Goal: Check status: Check status

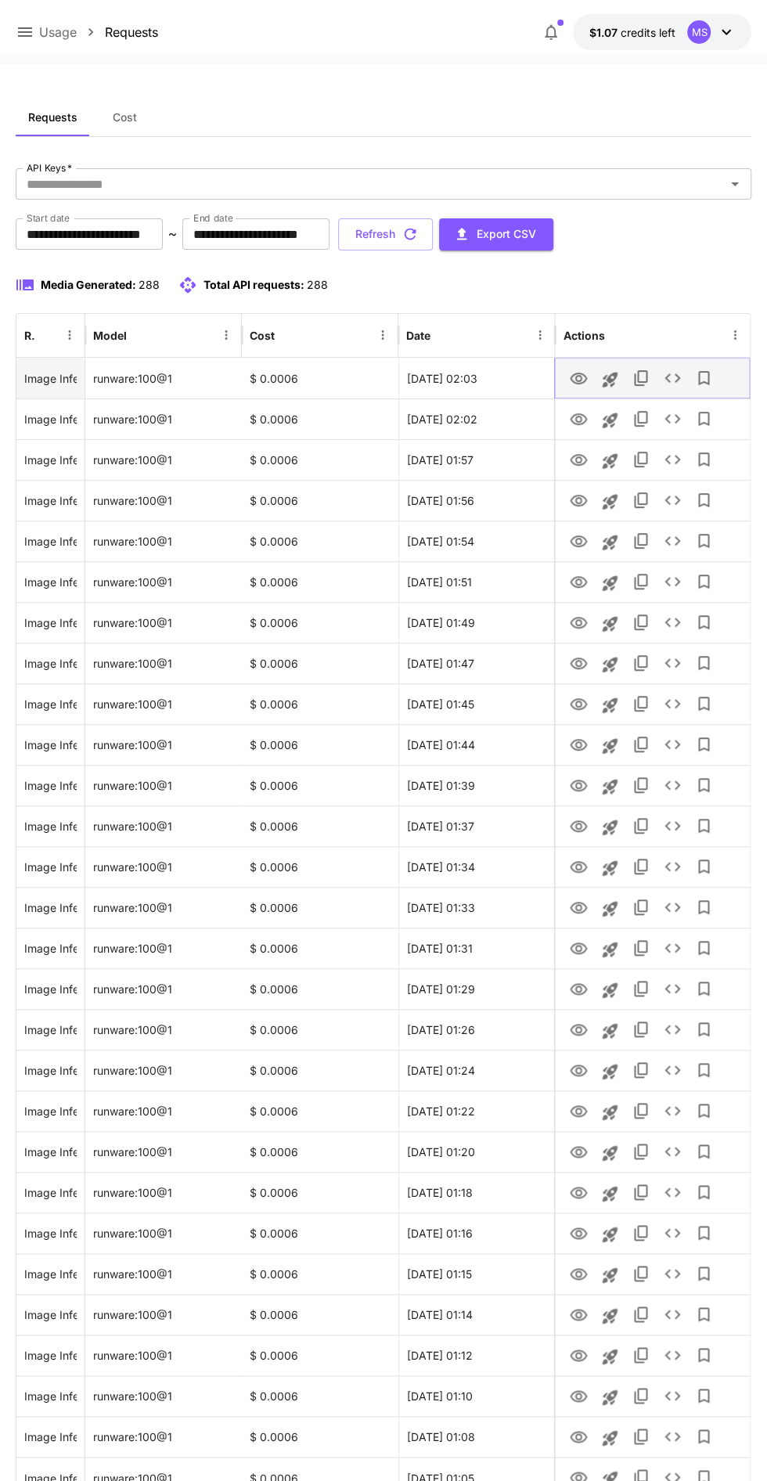
click at [571, 382] on icon "View" at bounding box center [578, 378] width 19 height 19
click at [670, 379] on icon "See details" at bounding box center [672, 378] width 19 height 19
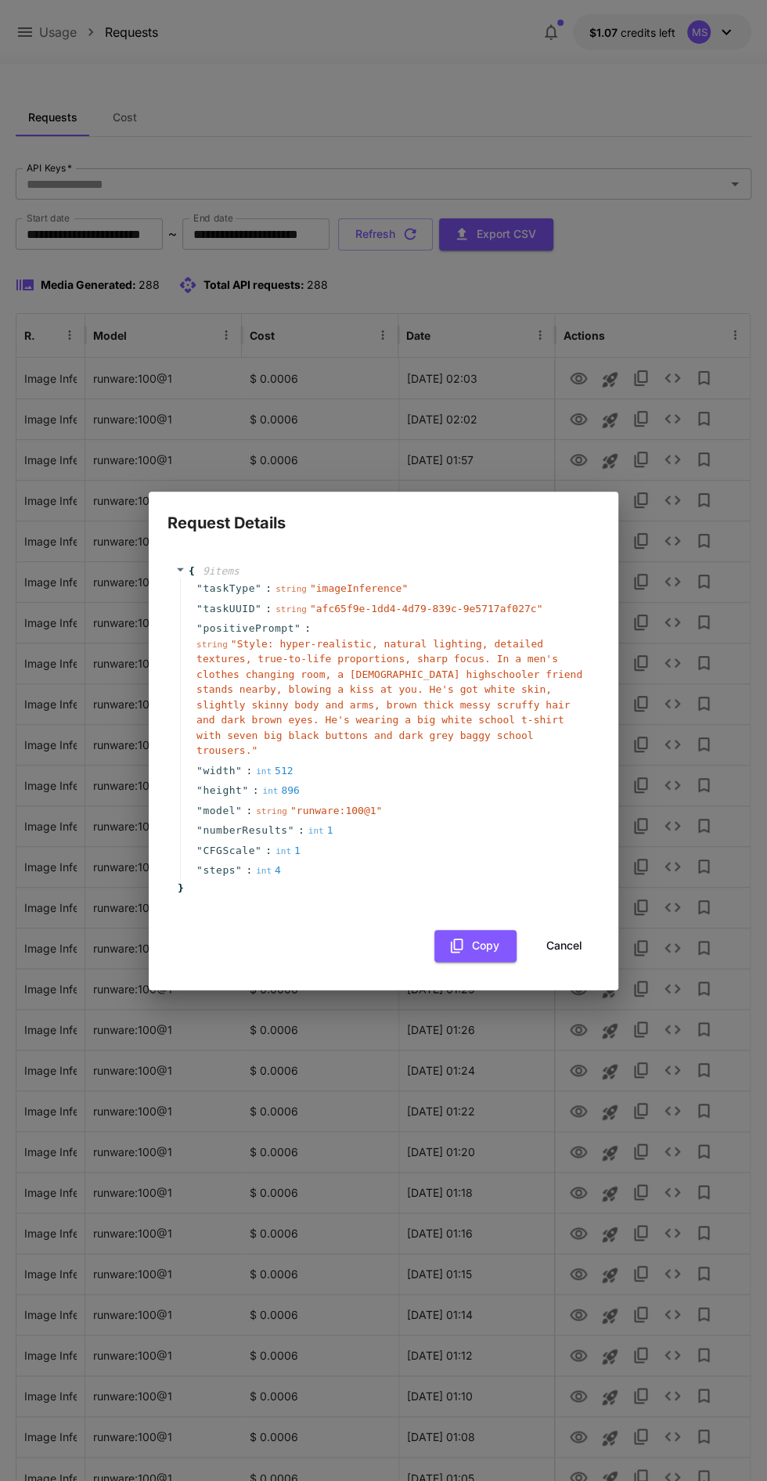
click at [437, 1148] on div "Request Details { 9 item s " taskType " : string " imageInference " " taskUUID …" at bounding box center [383, 740] width 767 height 1481
click at [576, 932] on button "Cancel" at bounding box center [564, 946] width 70 height 32
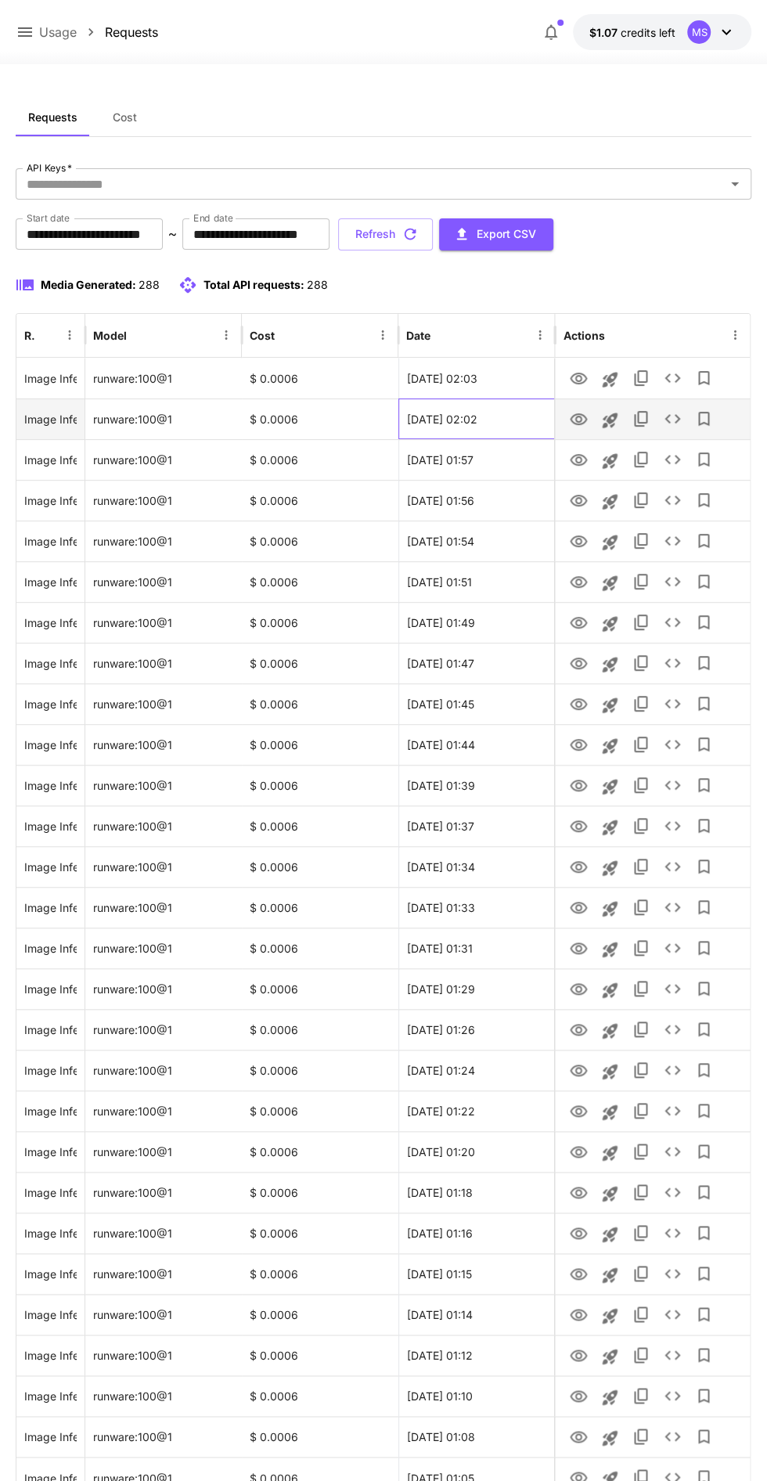
click at [549, 413] on div "[DATE] 02:02" at bounding box center [476, 418] width 157 height 41
click at [582, 418] on icon "View" at bounding box center [578, 419] width 19 height 19
click at [578, 458] on icon "View" at bounding box center [578, 460] width 19 height 19
click at [579, 539] on icon "View" at bounding box center [578, 541] width 19 height 19
click at [583, 623] on icon "View" at bounding box center [578, 623] width 19 height 19
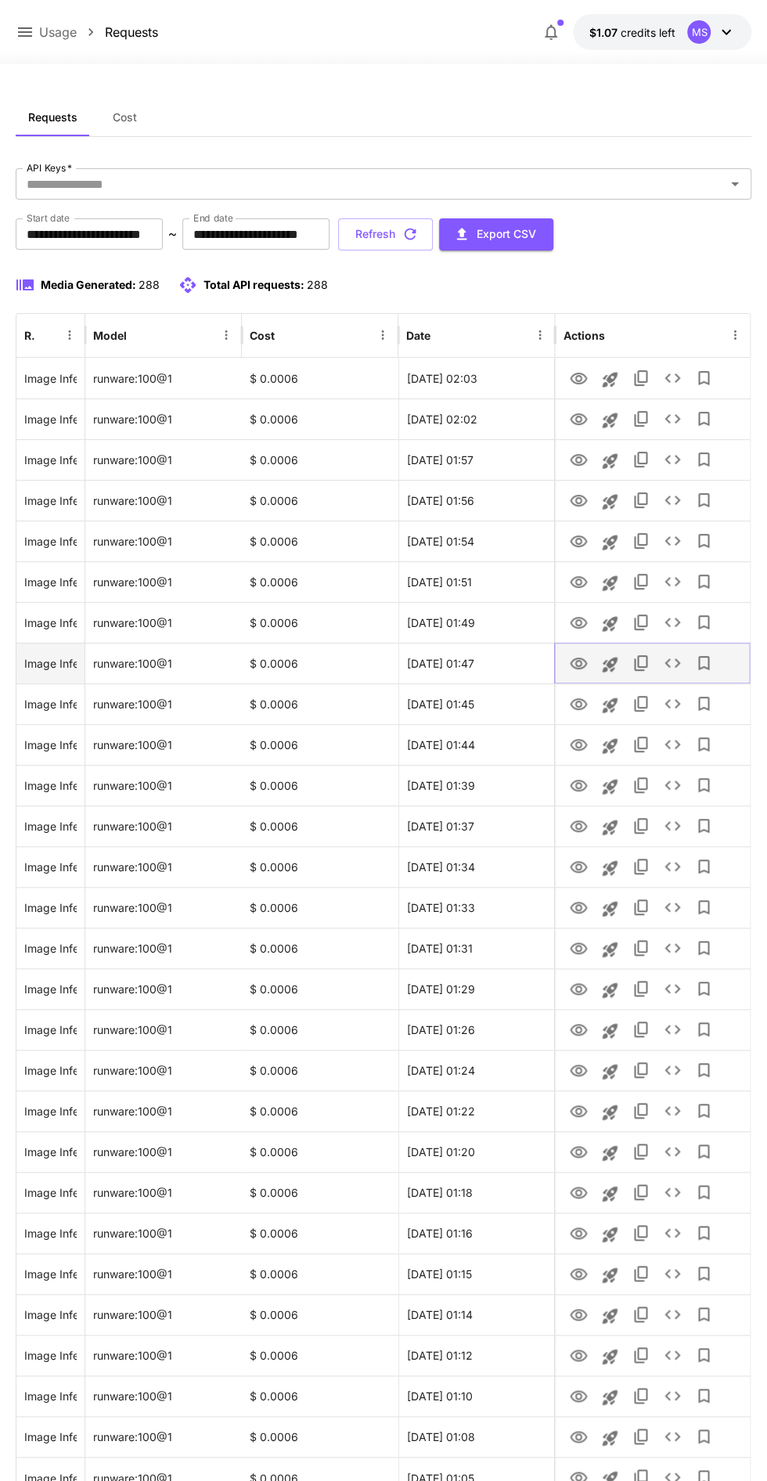
click at [579, 665] on icon "View" at bounding box center [578, 663] width 19 height 19
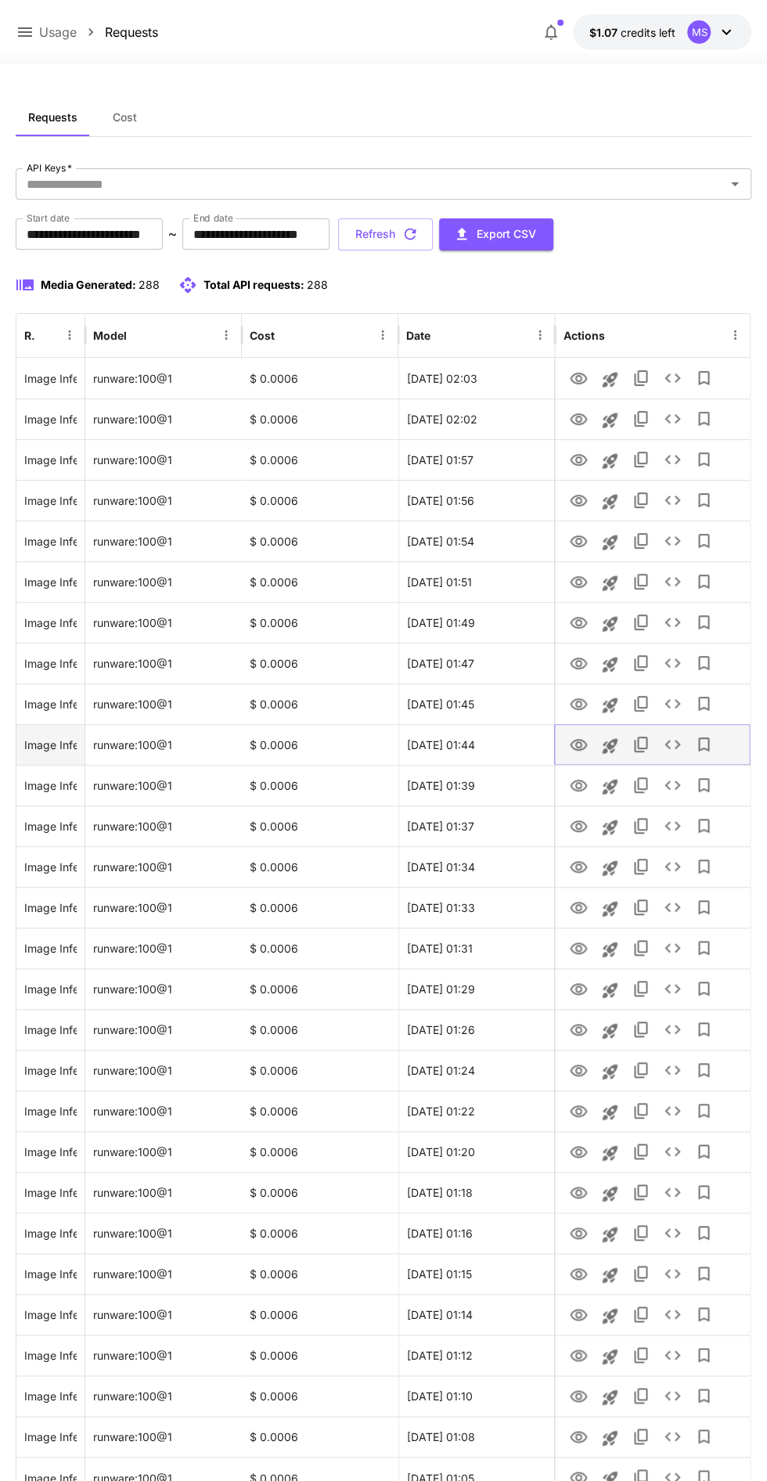
click at [599, 752] on button "Launch in playground" at bounding box center [609, 745] width 31 height 31
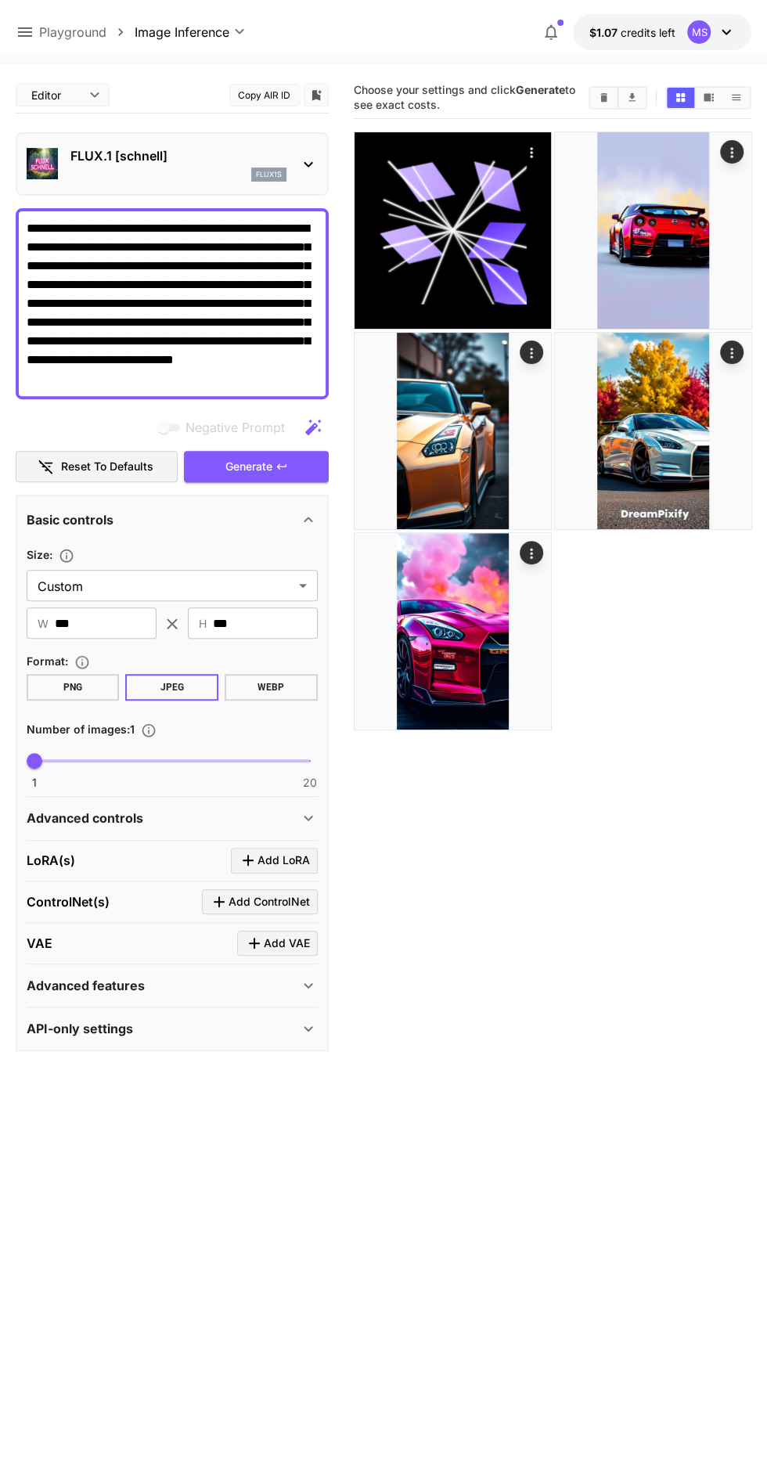
click at [85, 34] on p "Playground" at bounding box center [72, 32] width 67 height 19
click at [24, 27] on icon at bounding box center [25, 32] width 19 height 19
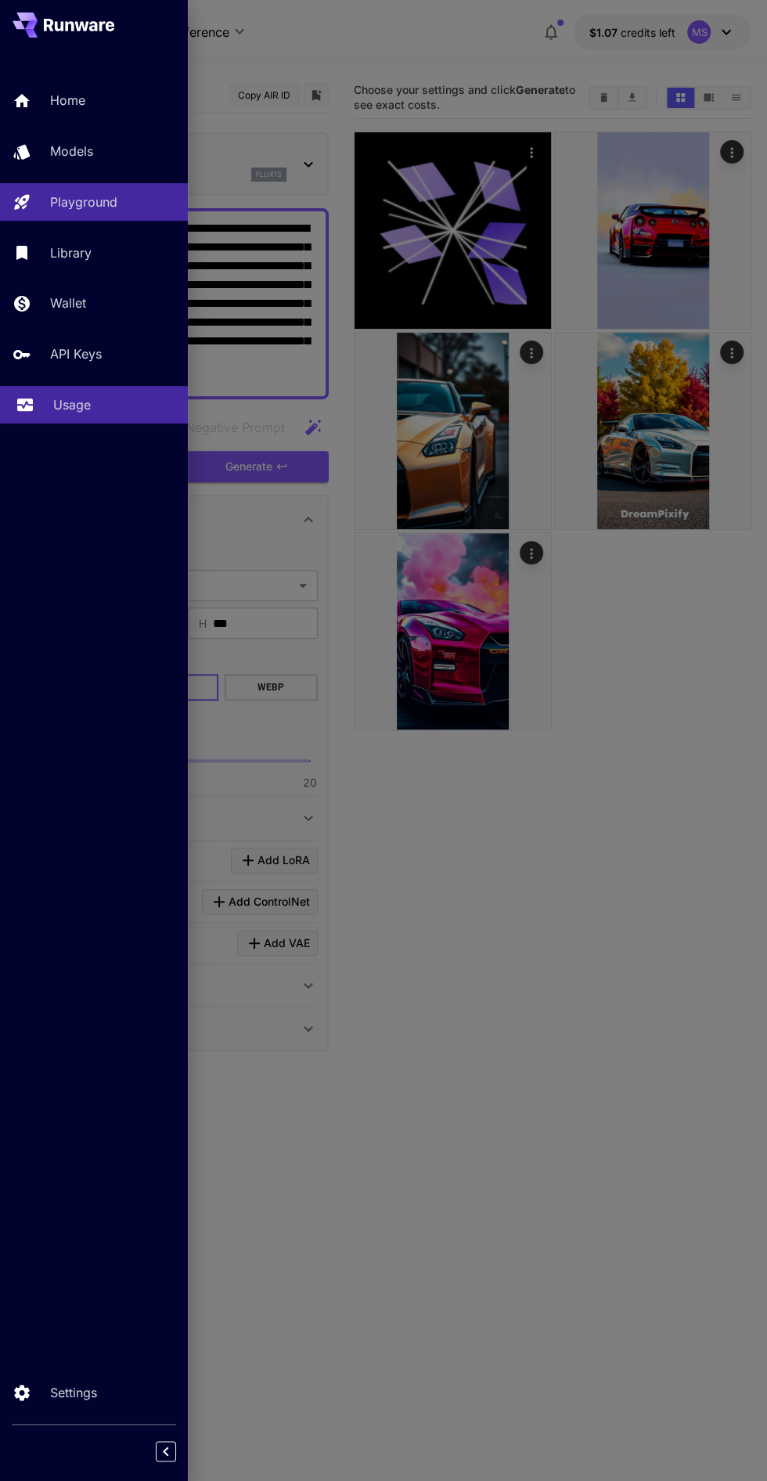
click at [113, 403] on div "Usage" at bounding box center [114, 404] width 122 height 19
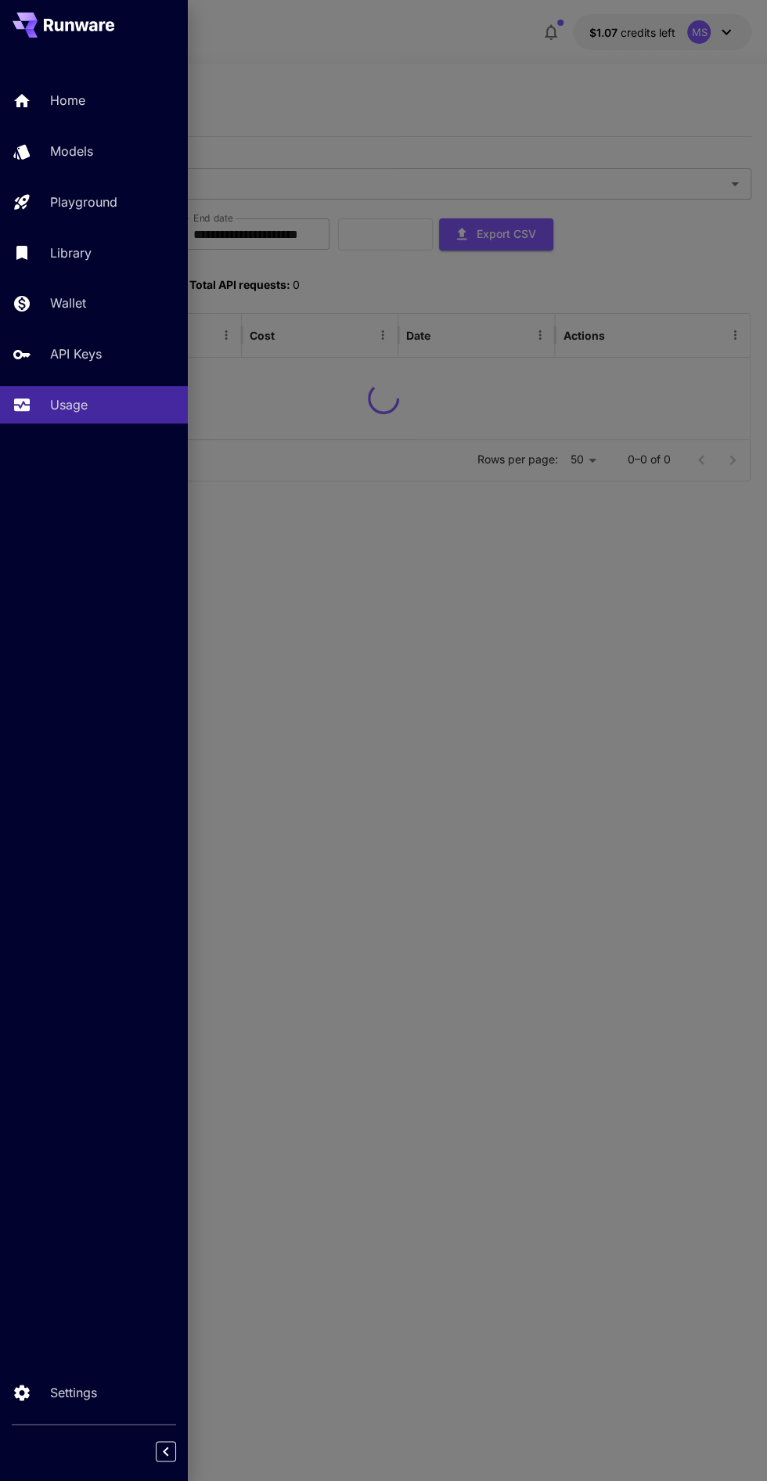
click at [622, 854] on div at bounding box center [383, 740] width 767 height 1481
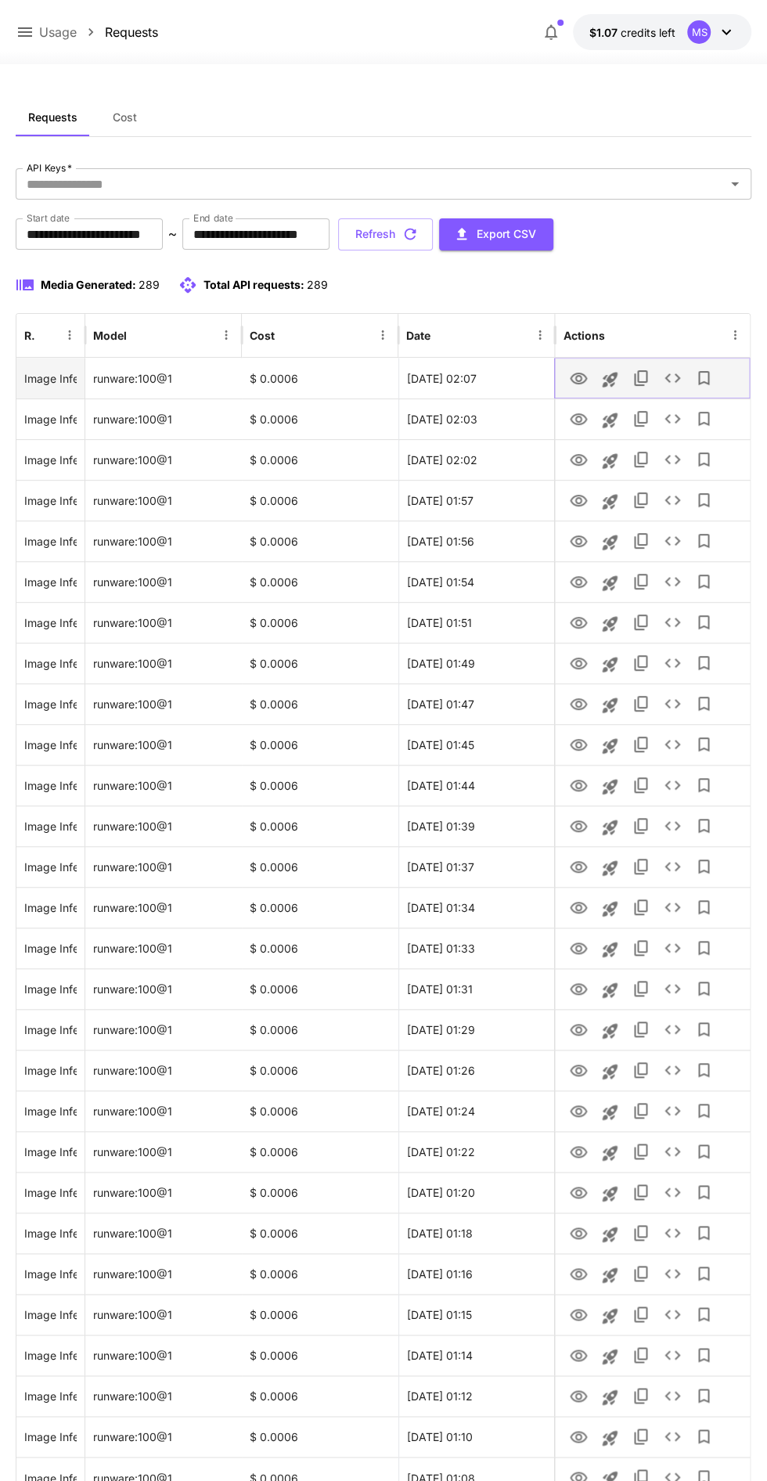
click at [579, 377] on icon "View" at bounding box center [578, 378] width 19 height 19
click at [575, 377] on icon "View" at bounding box center [578, 379] width 17 height 12
click at [571, 424] on icon "View" at bounding box center [578, 419] width 19 height 19
click at [583, 380] on icon "View" at bounding box center [578, 379] width 17 height 12
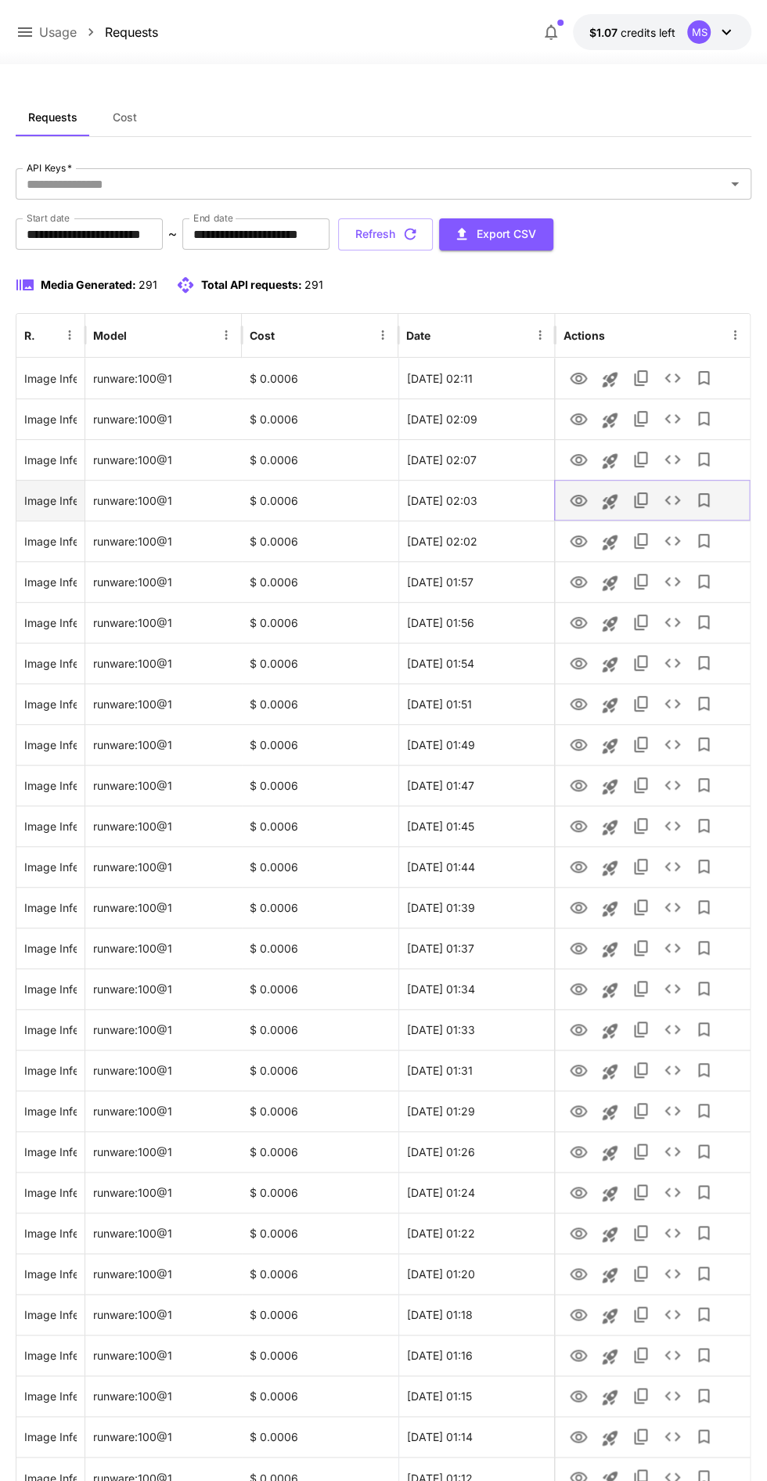
click at [579, 499] on icon "View" at bounding box center [578, 501] width 19 height 19
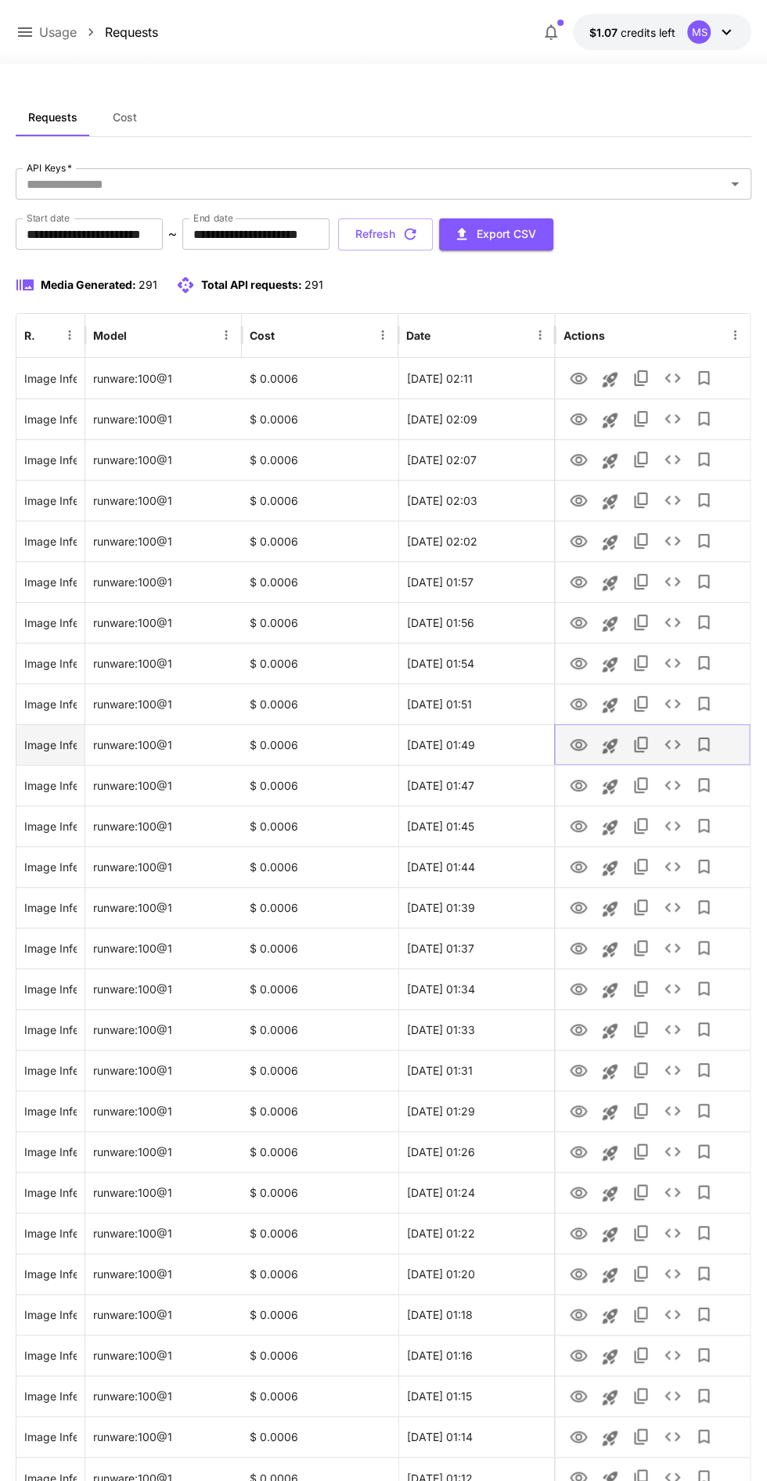
click at [581, 741] on icon "View" at bounding box center [578, 745] width 17 height 12
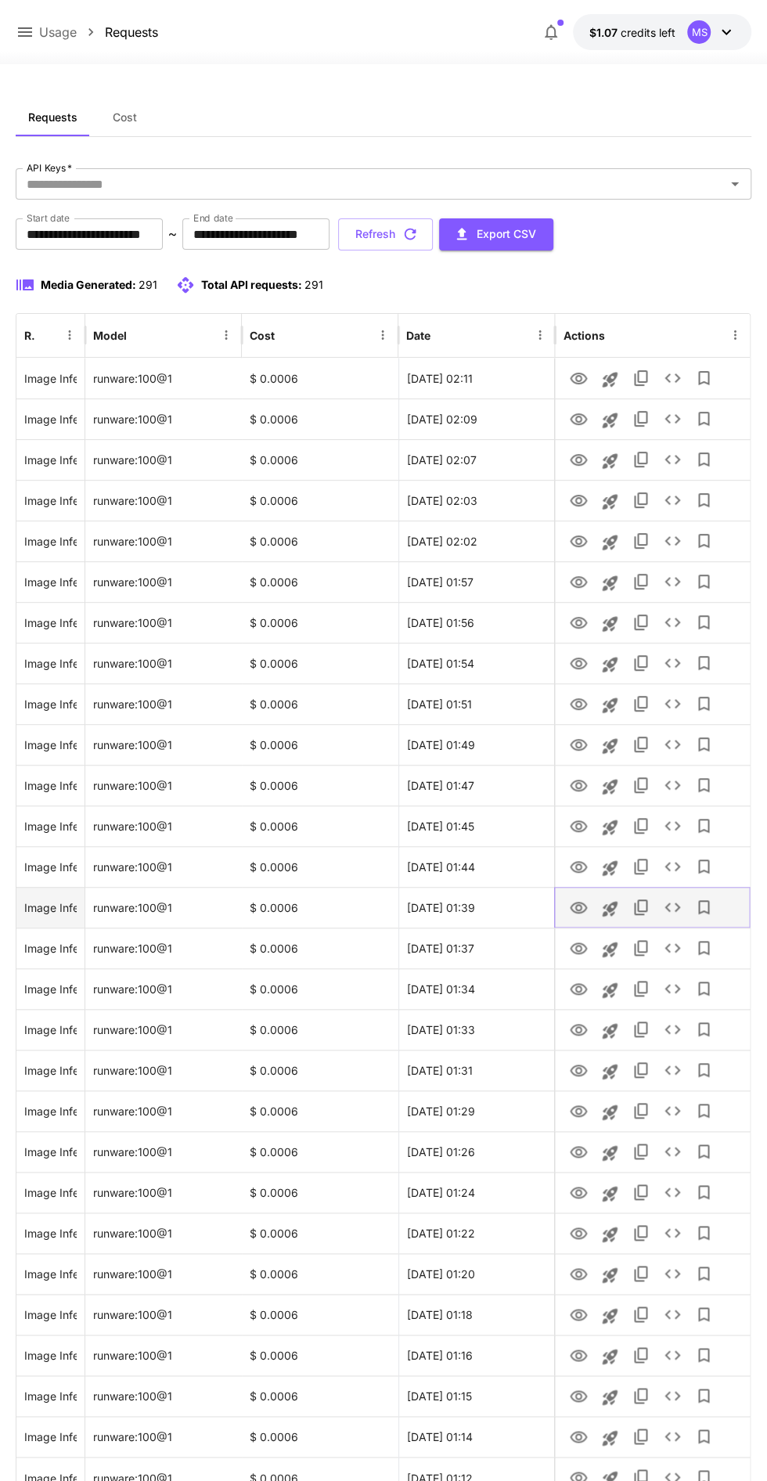
click at [599, 914] on button "Launch in playground" at bounding box center [609, 908] width 31 height 31
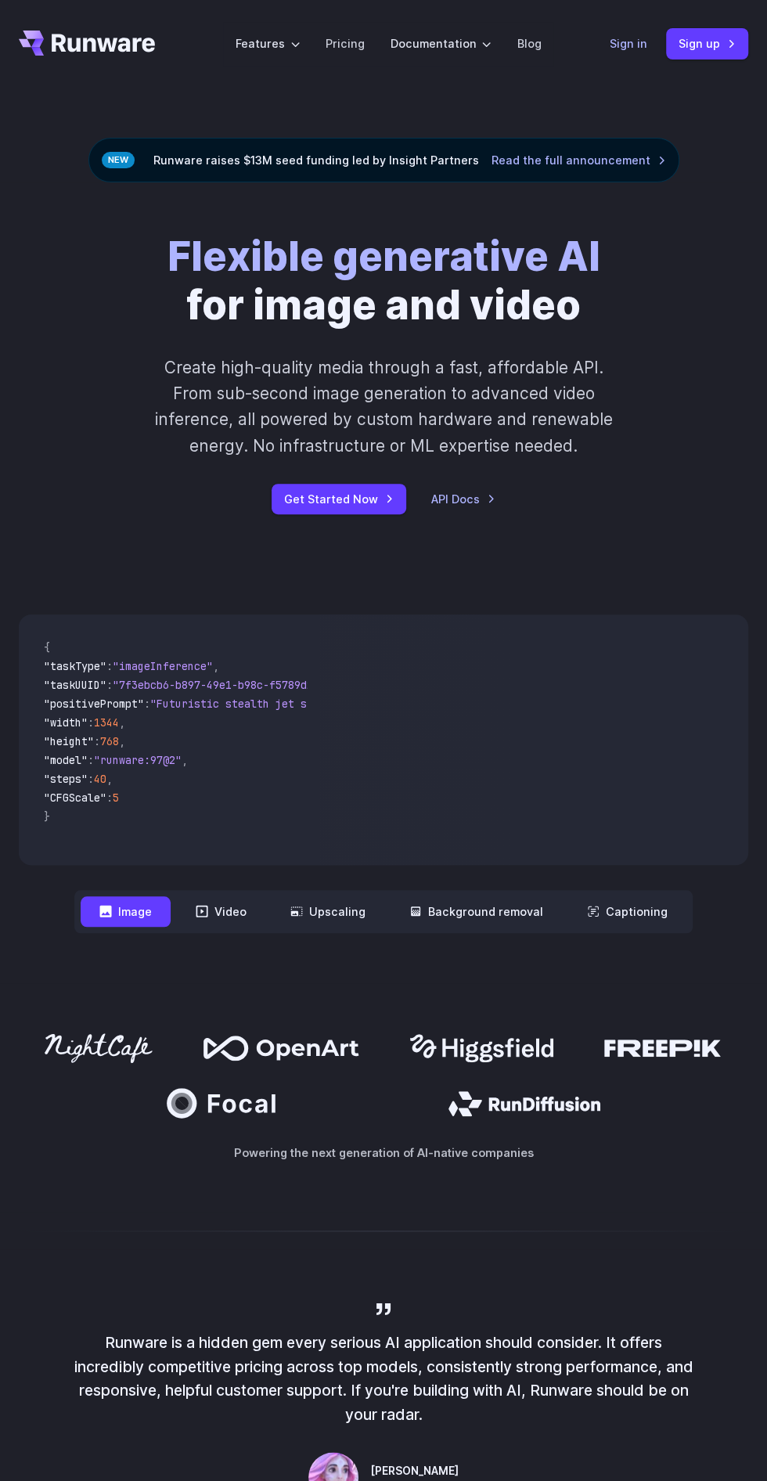
click at [617, 49] on link "Sign in" at bounding box center [629, 43] width 38 height 18
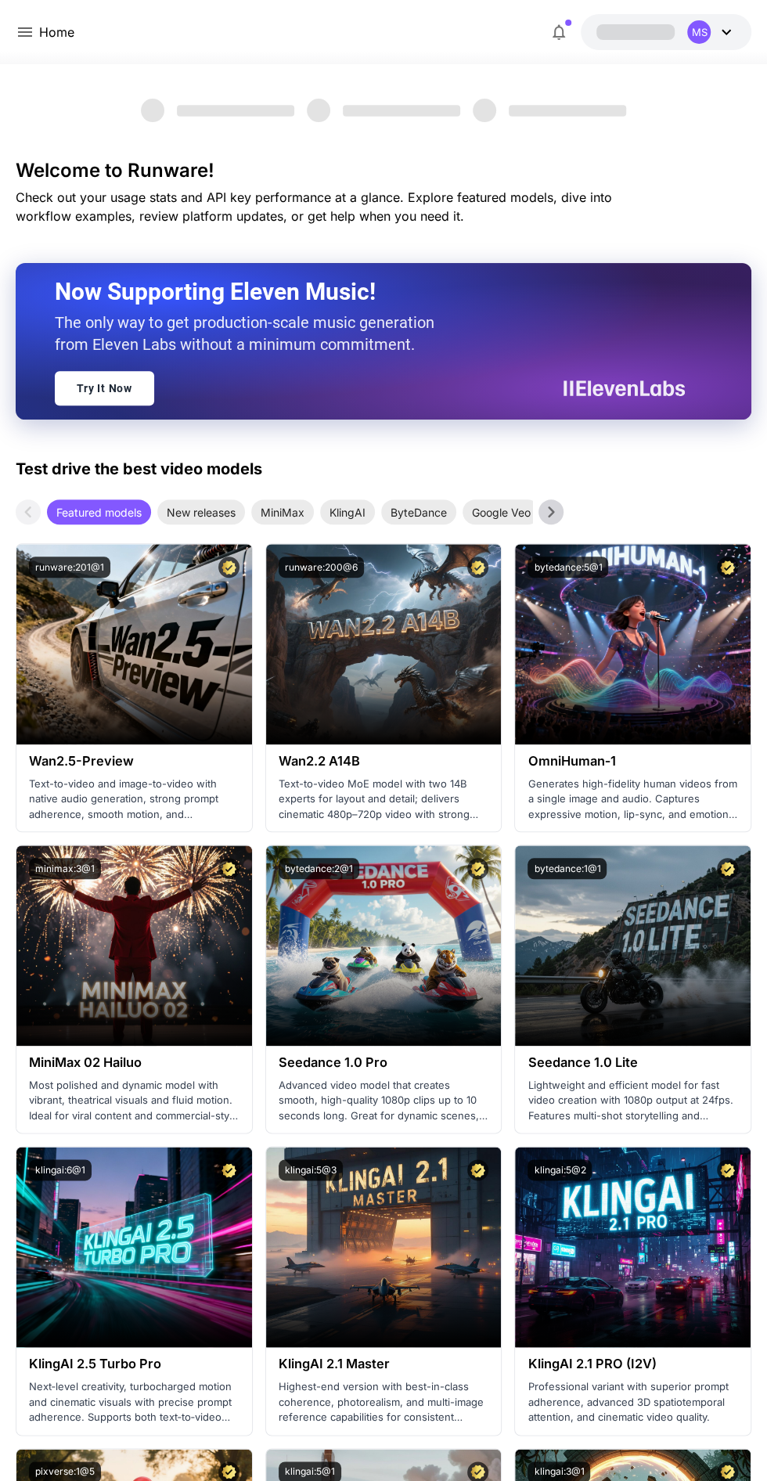
click at [45, 34] on p "Home" at bounding box center [56, 32] width 35 height 19
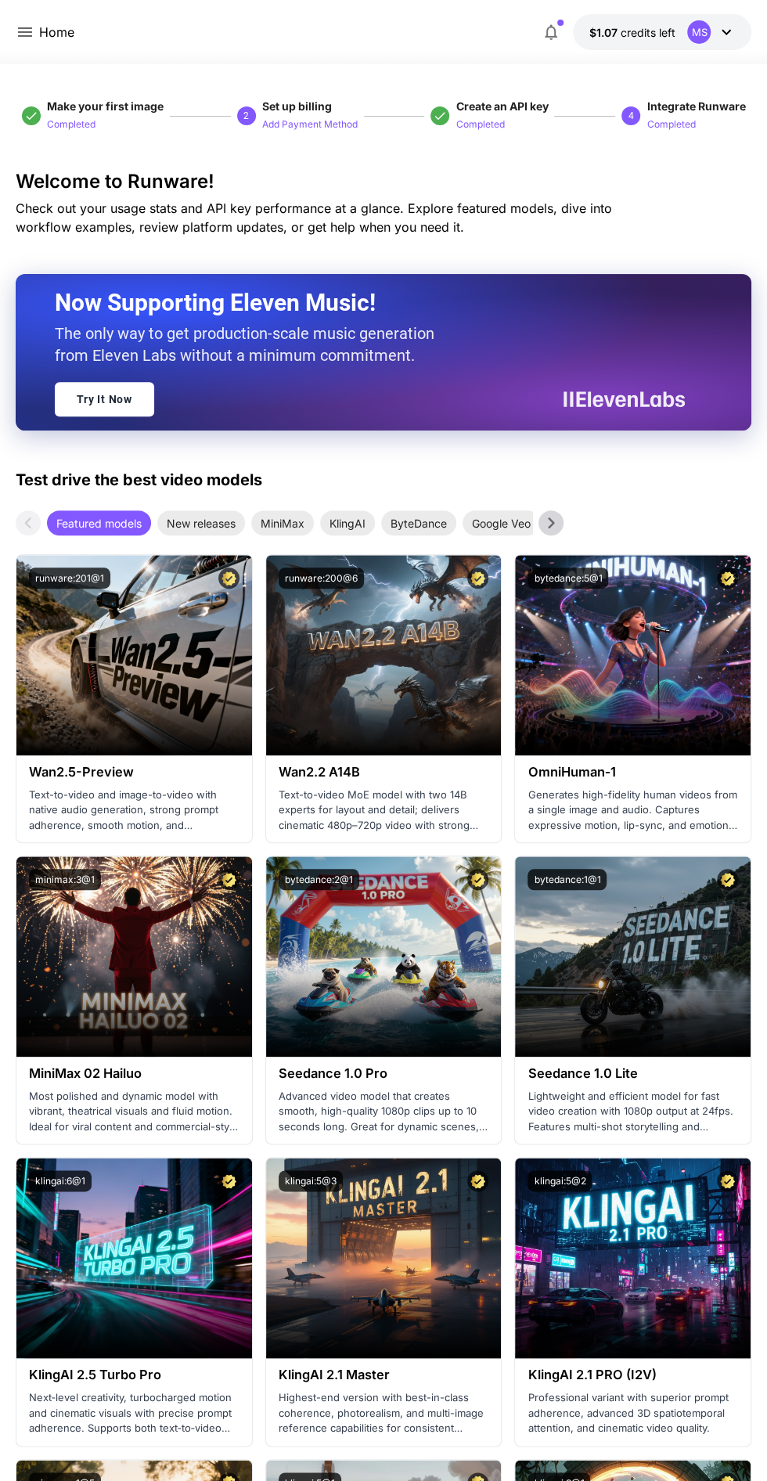
click at [26, 32] on icon at bounding box center [25, 31] width 14 height 9
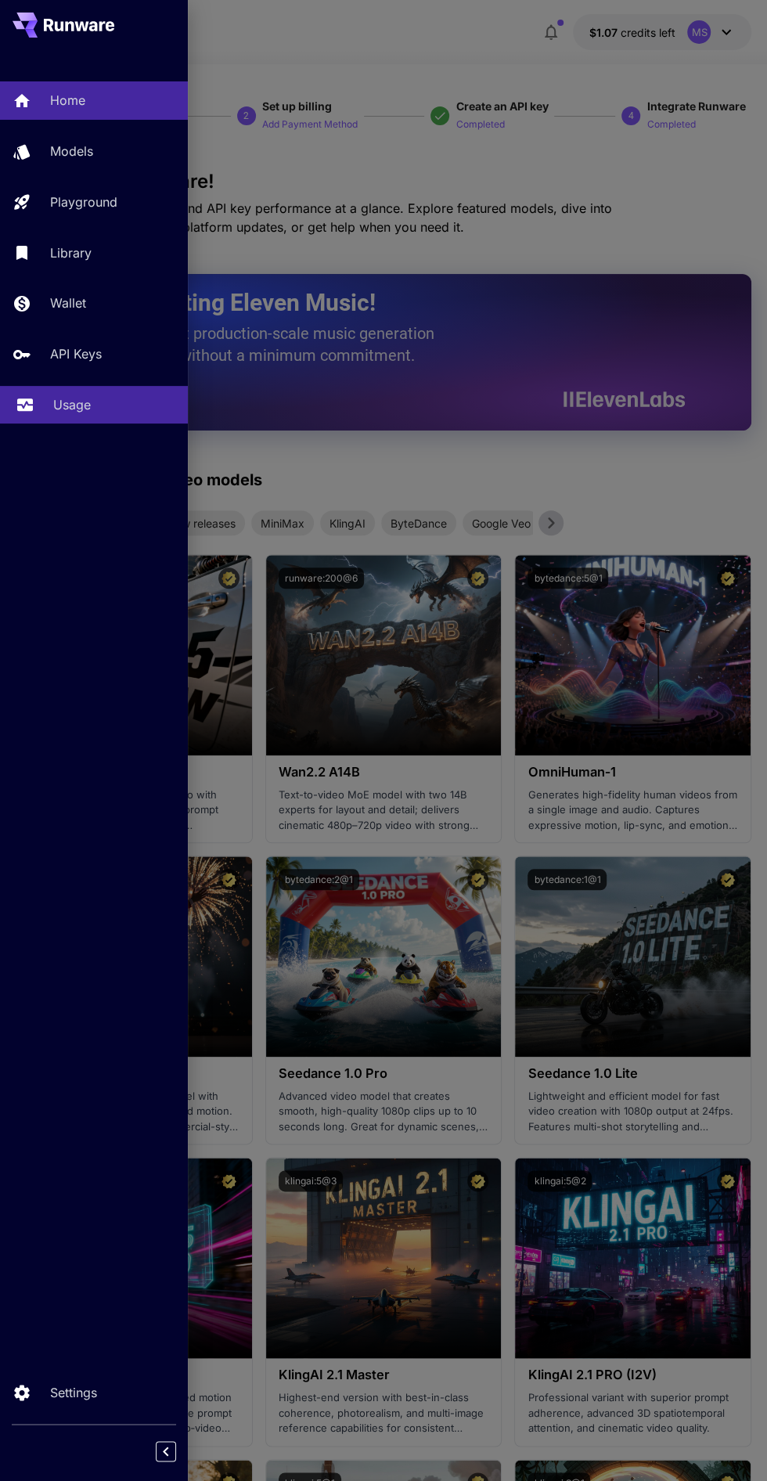
click at [123, 399] on div "Usage" at bounding box center [114, 404] width 122 height 19
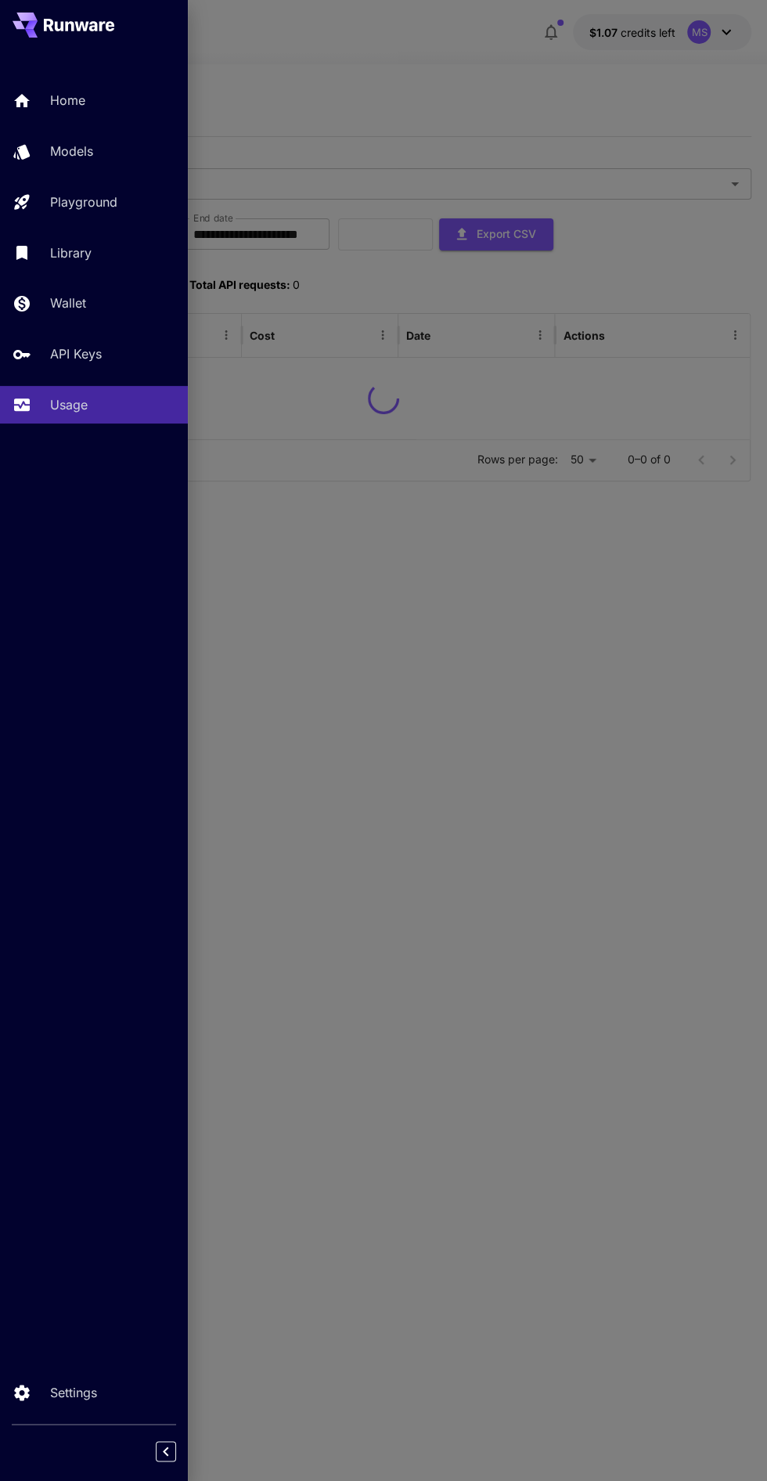
click at [515, 1037] on div at bounding box center [383, 740] width 767 height 1481
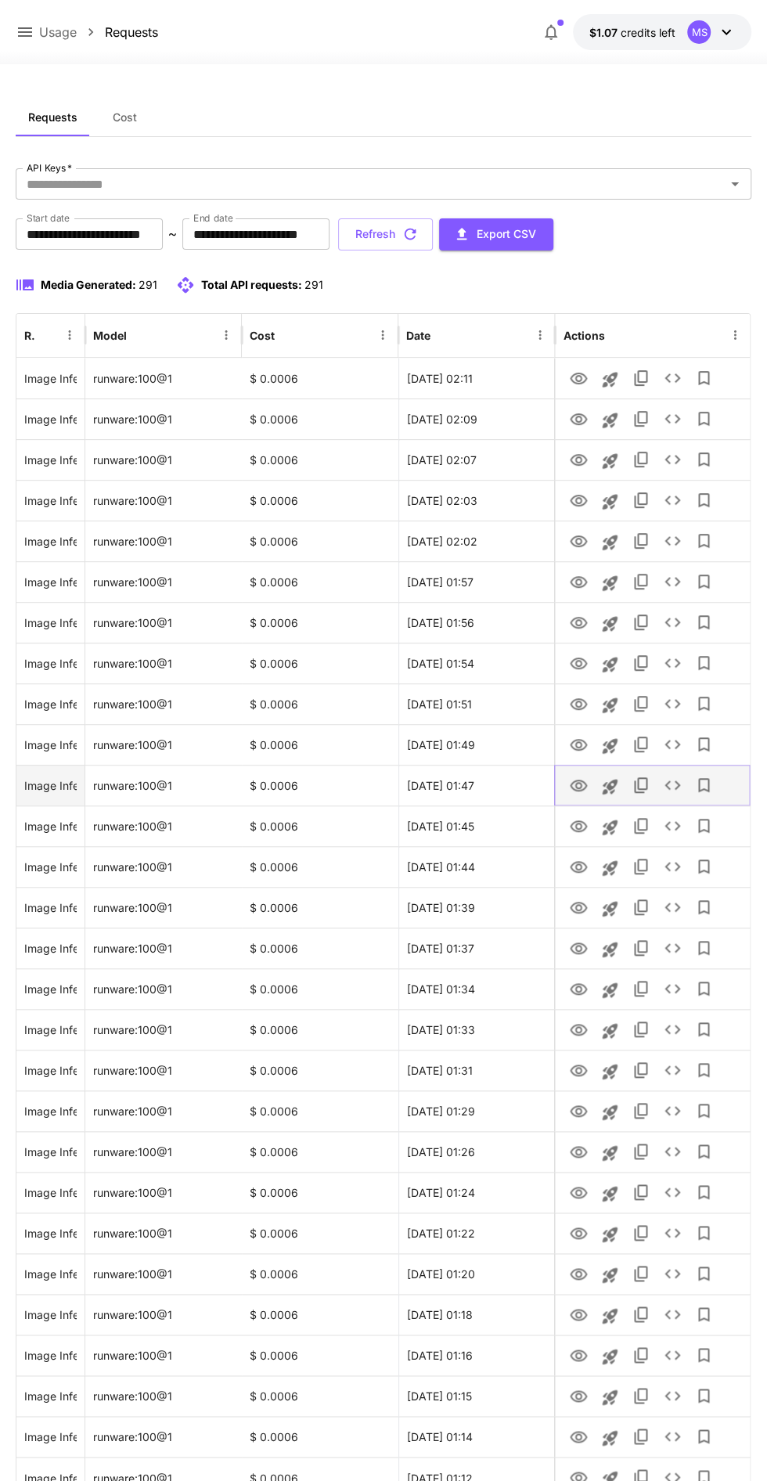
click at [579, 784] on icon "View" at bounding box center [578, 786] width 19 height 19
click at [571, 1066] on icon "View" at bounding box center [578, 1071] width 19 height 19
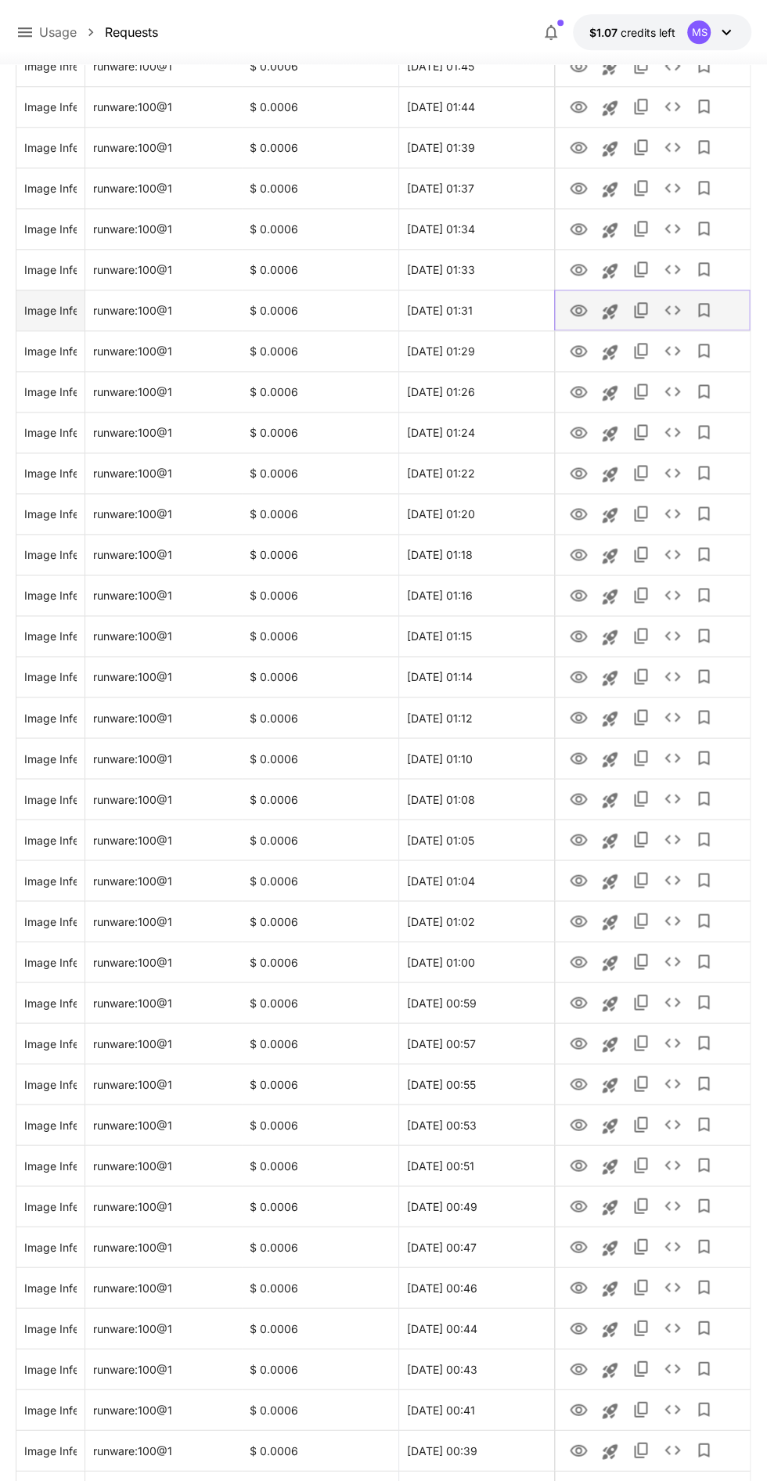
scroll to position [762, 0]
click at [583, 1000] on icon "View" at bounding box center [578, 1000] width 17 height 12
click at [572, 1156] on icon "View" at bounding box center [578, 1163] width 19 height 19
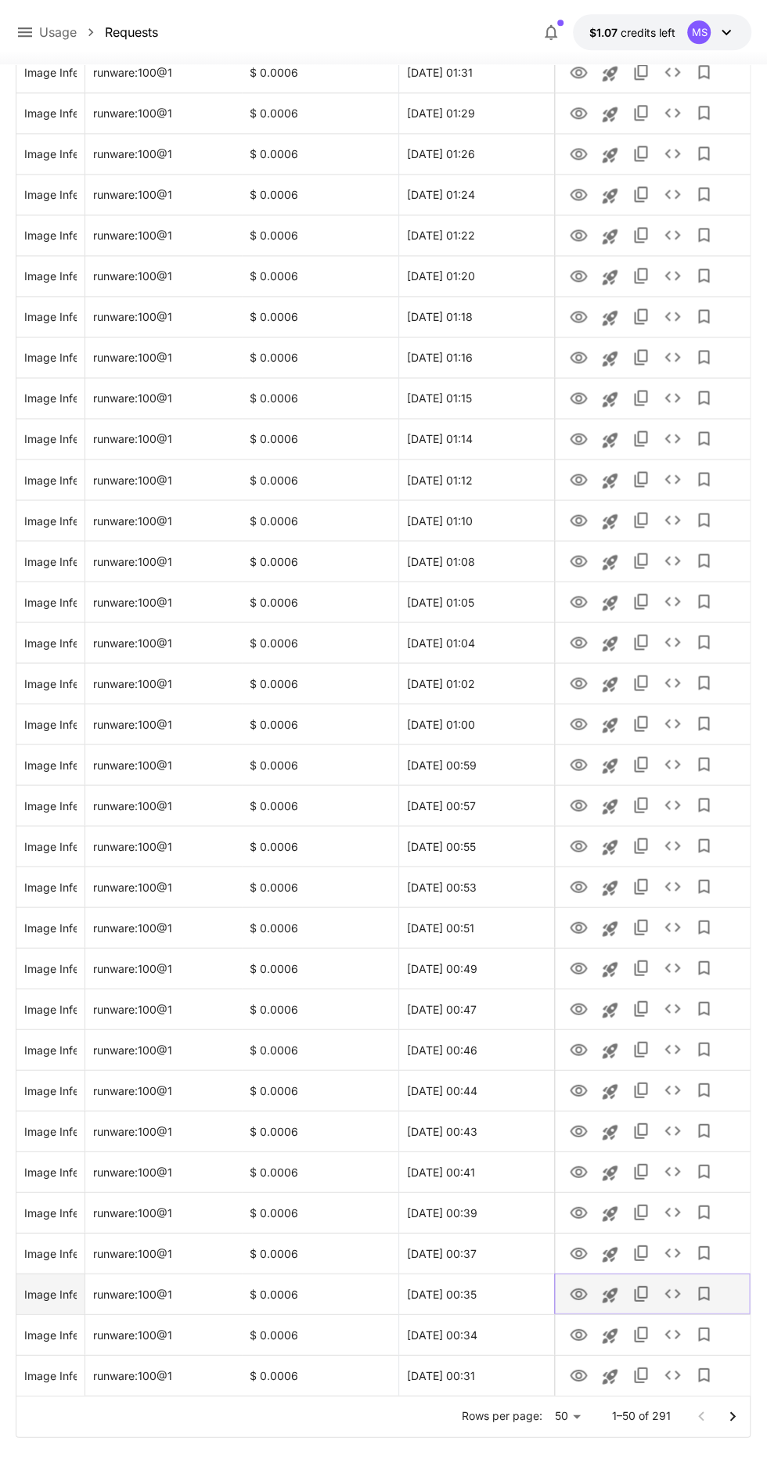
click at [579, 1291] on icon "View" at bounding box center [578, 1294] width 19 height 19
click at [579, 1372] on icon "View" at bounding box center [578, 1375] width 19 height 19
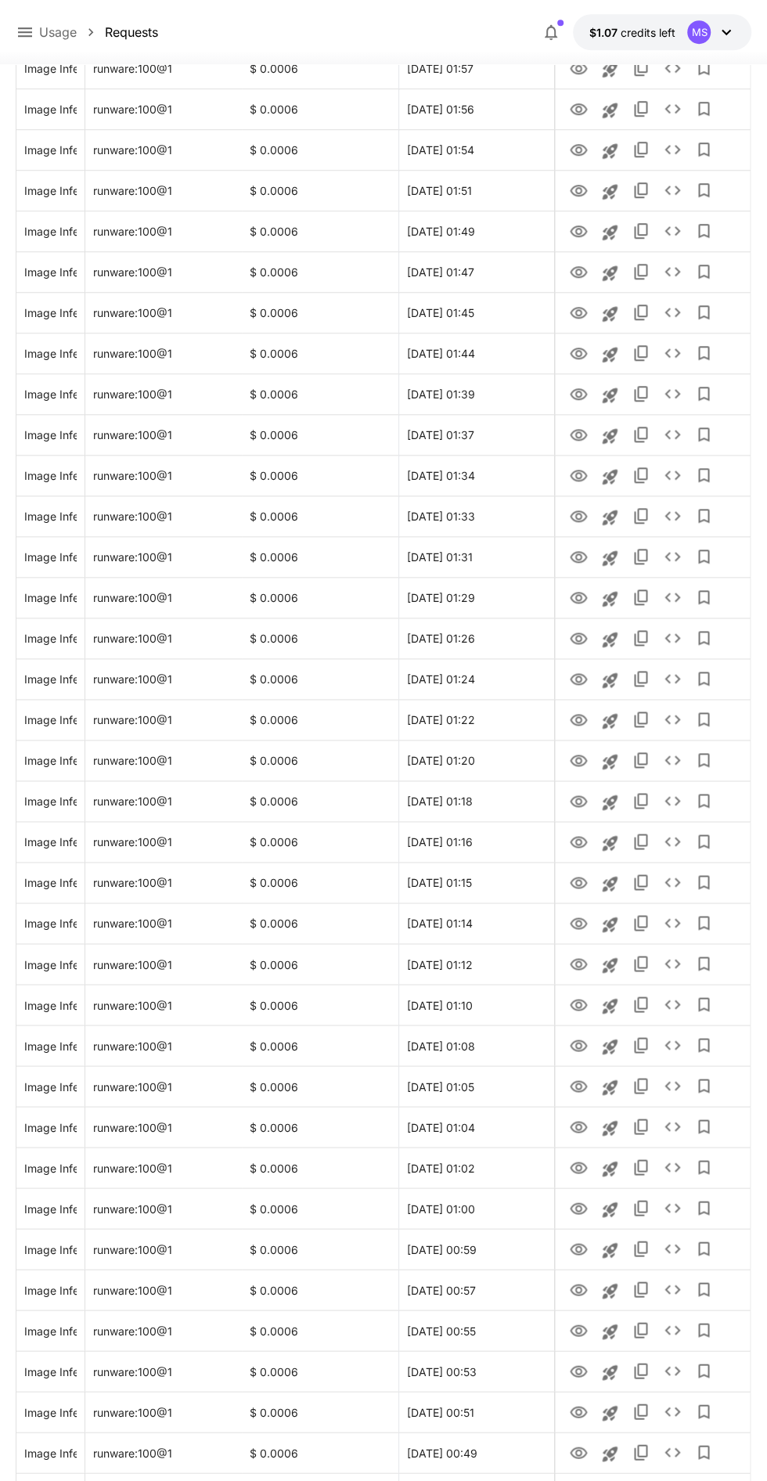
scroll to position [0, 0]
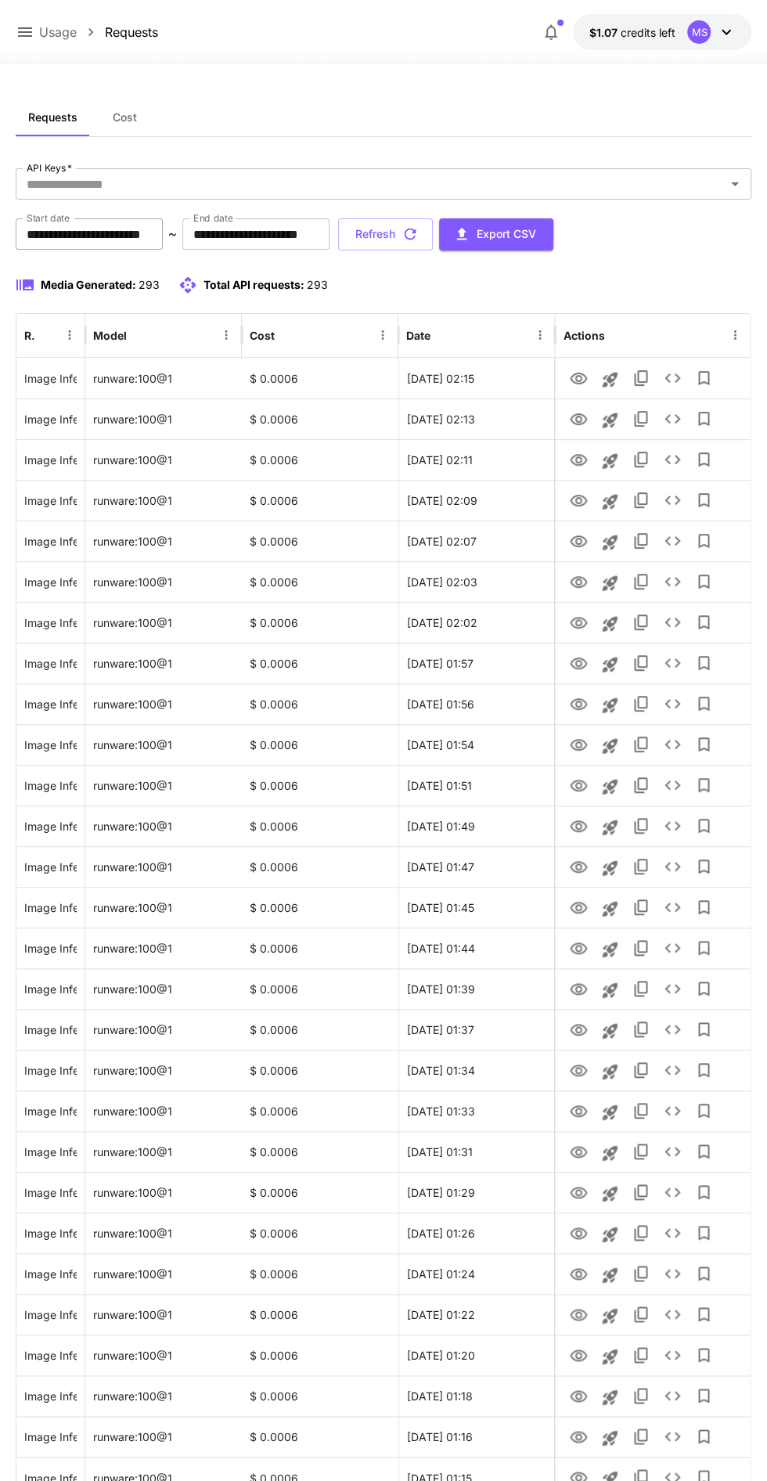
click at [163, 227] on input "**********" at bounding box center [89, 233] width 147 height 31
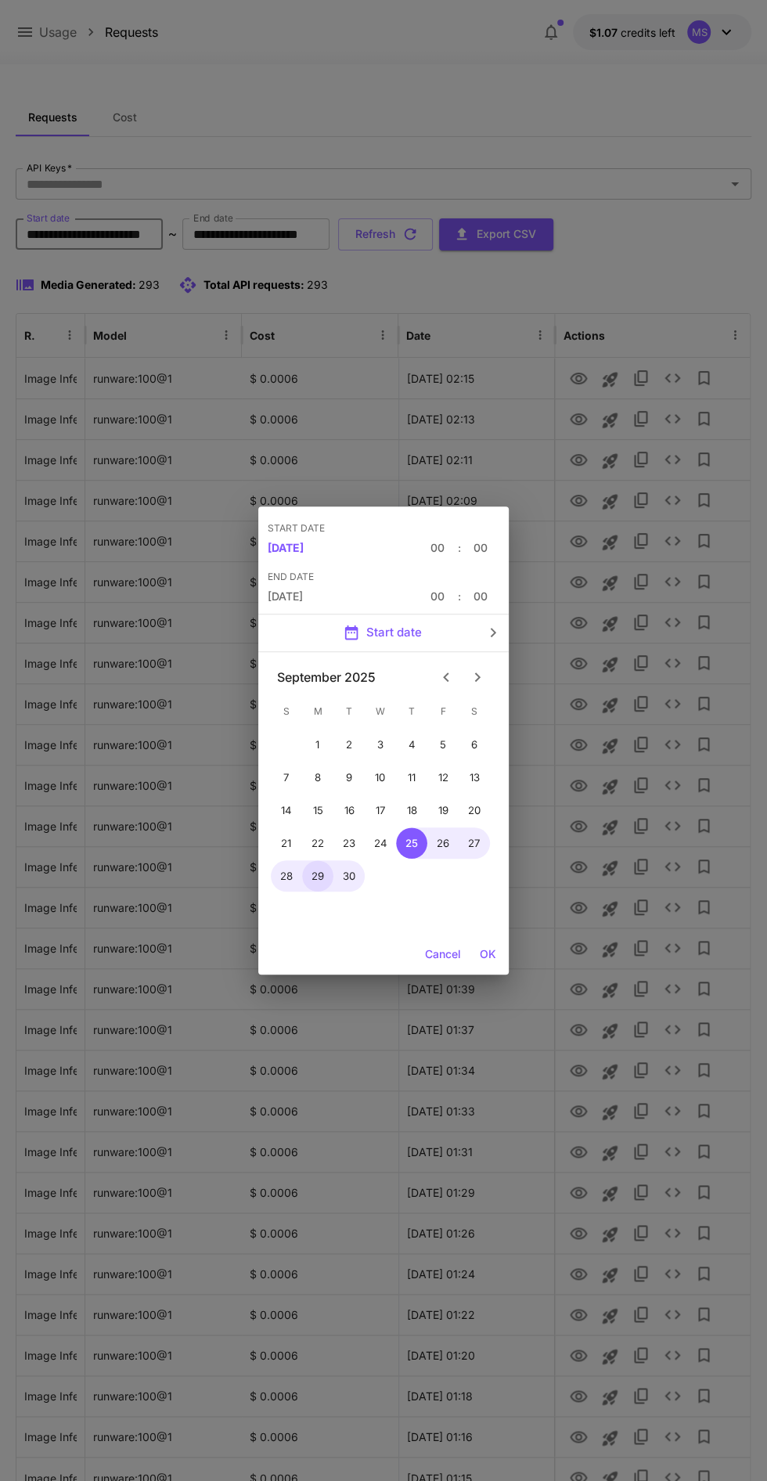
click at [324, 874] on button "29" at bounding box center [317, 875] width 31 height 31
type input "**********"
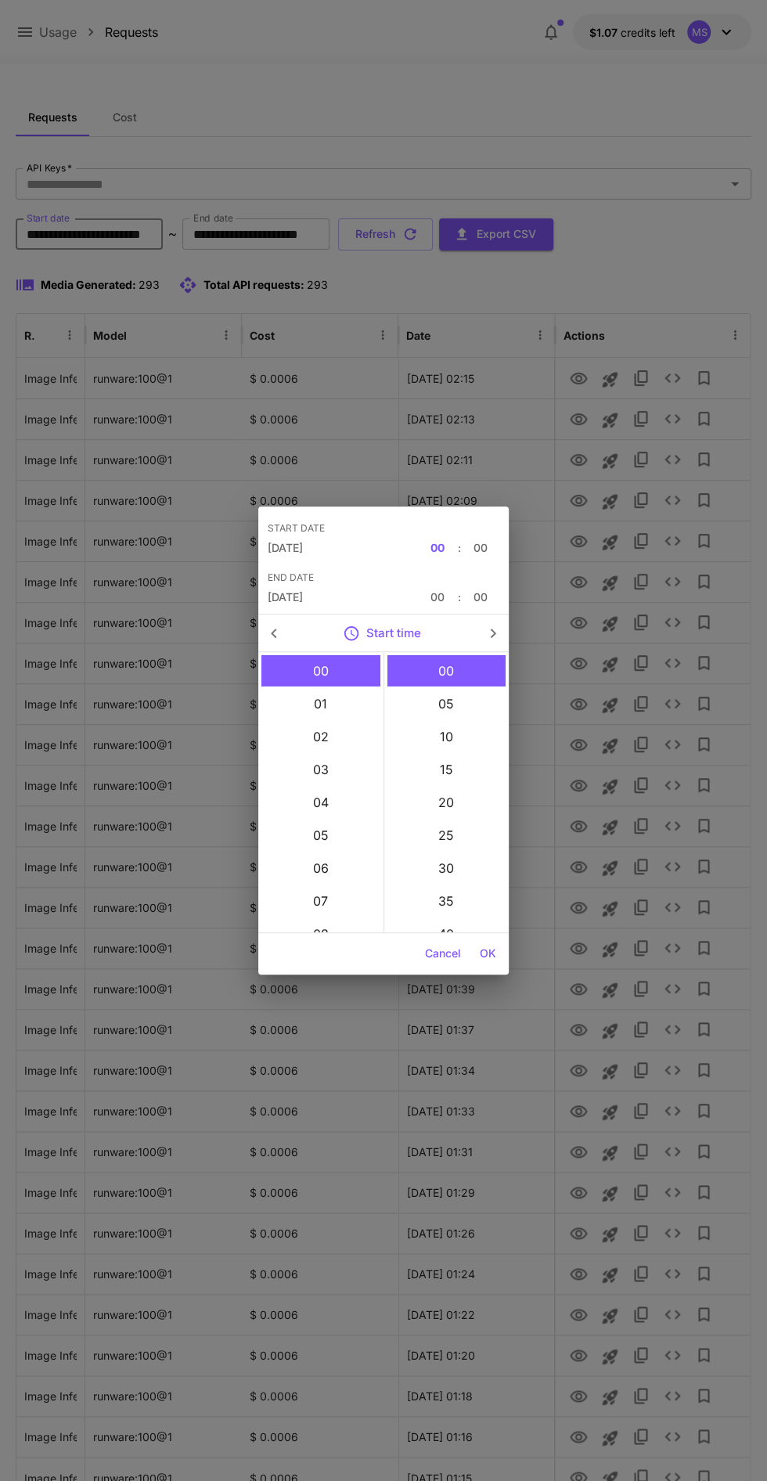
click at [488, 953] on button "OK" at bounding box center [488, 953] width 29 height 29
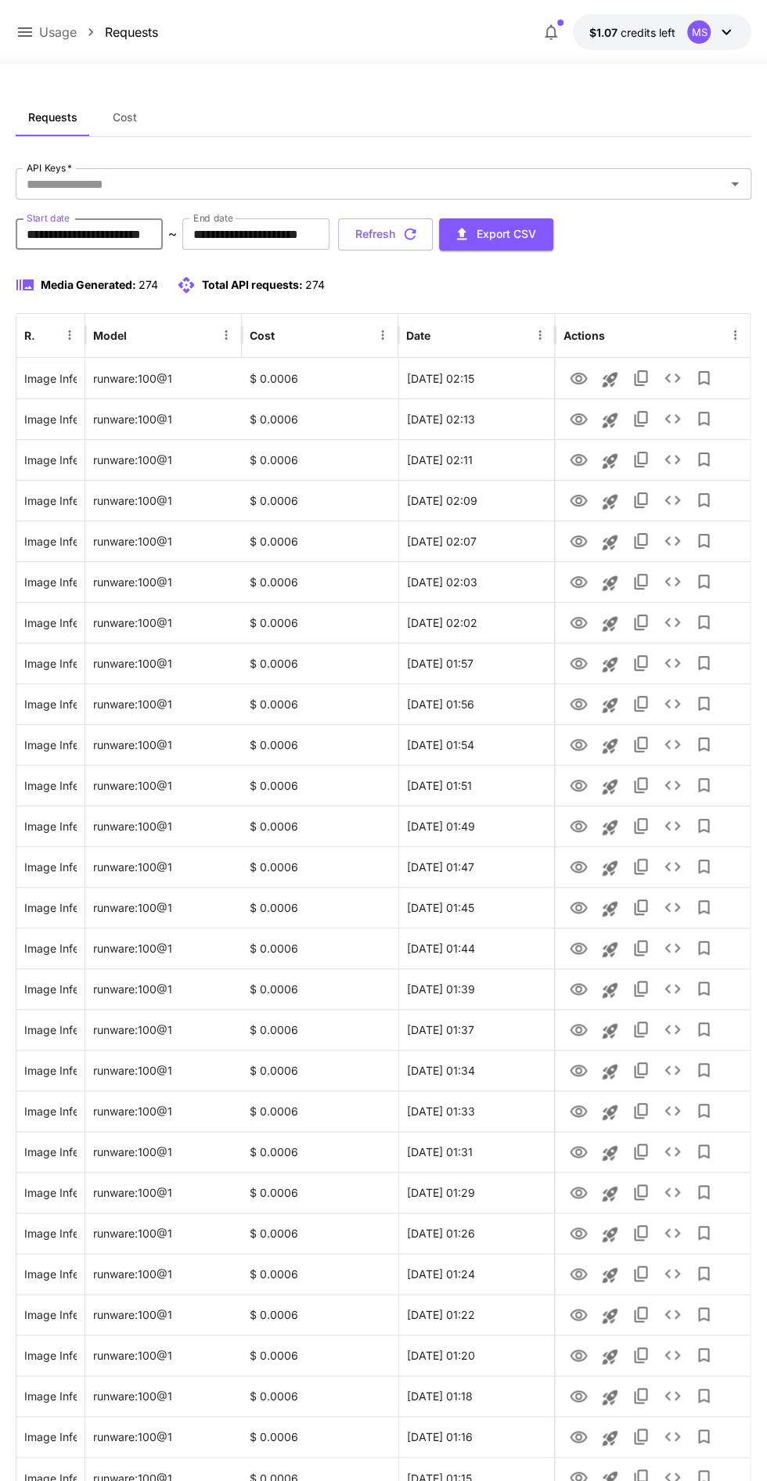
scroll to position [998, 0]
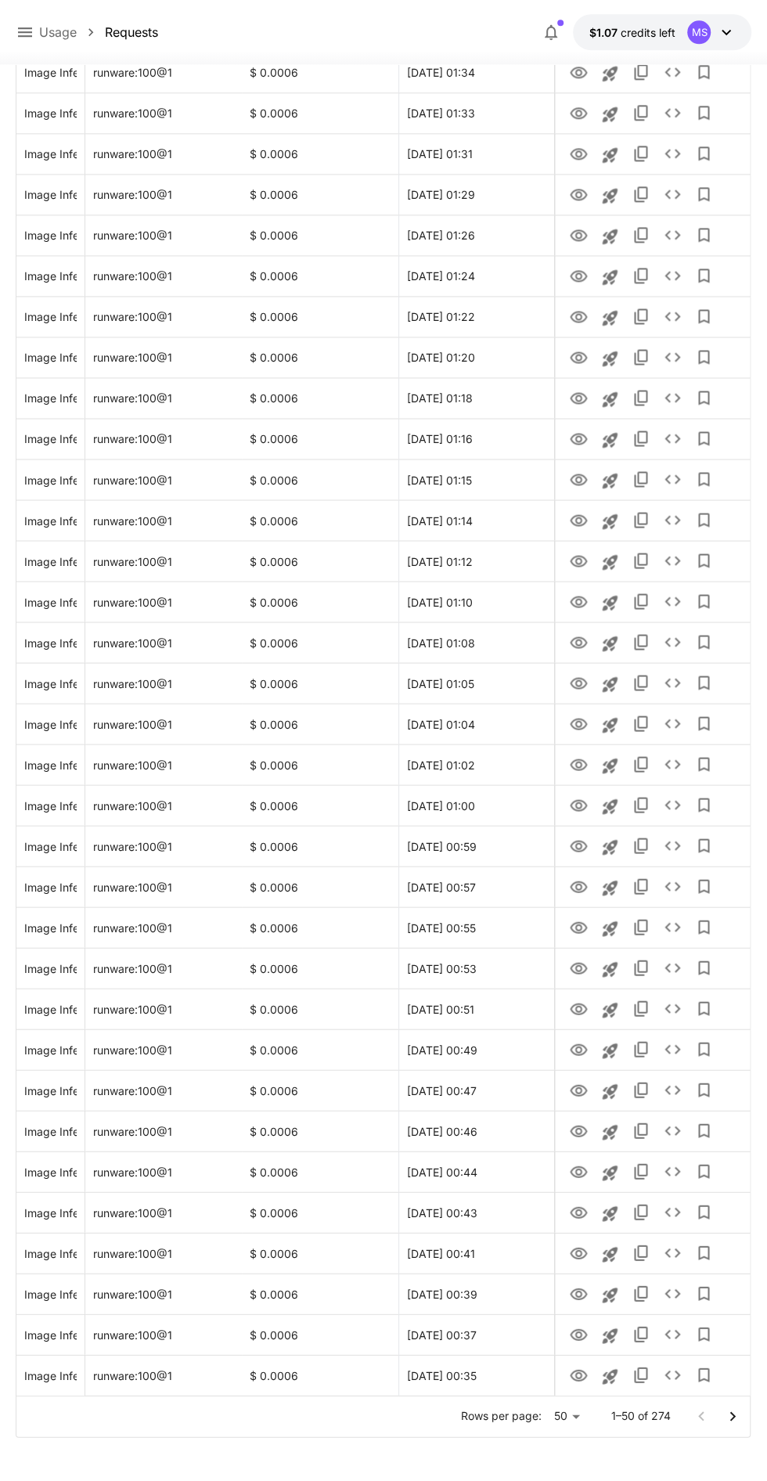
click at [733, 1413] on icon "Go to next page" at bounding box center [732, 1416] width 19 height 19
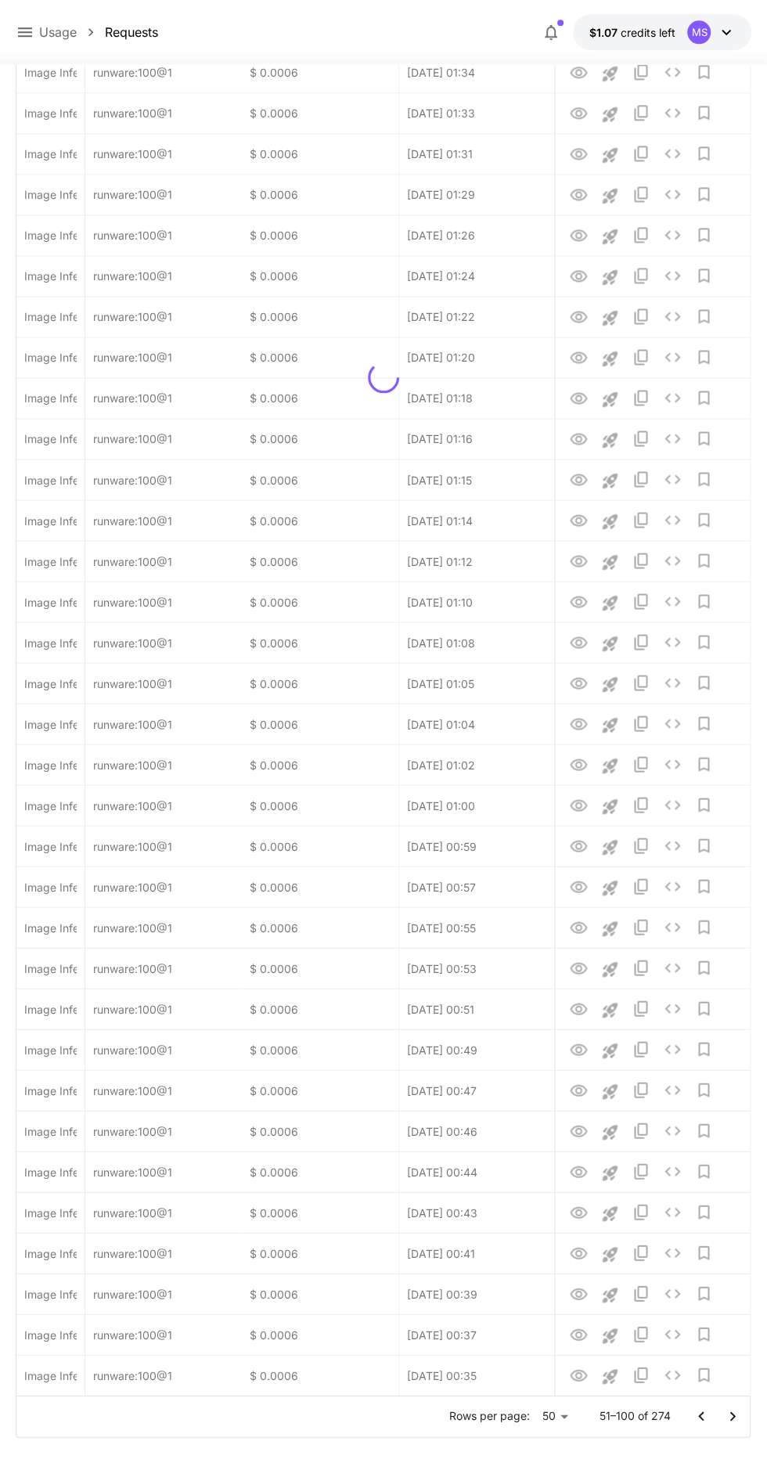
click at [733, 1413] on icon "Go to next page" at bounding box center [732, 1416] width 19 height 19
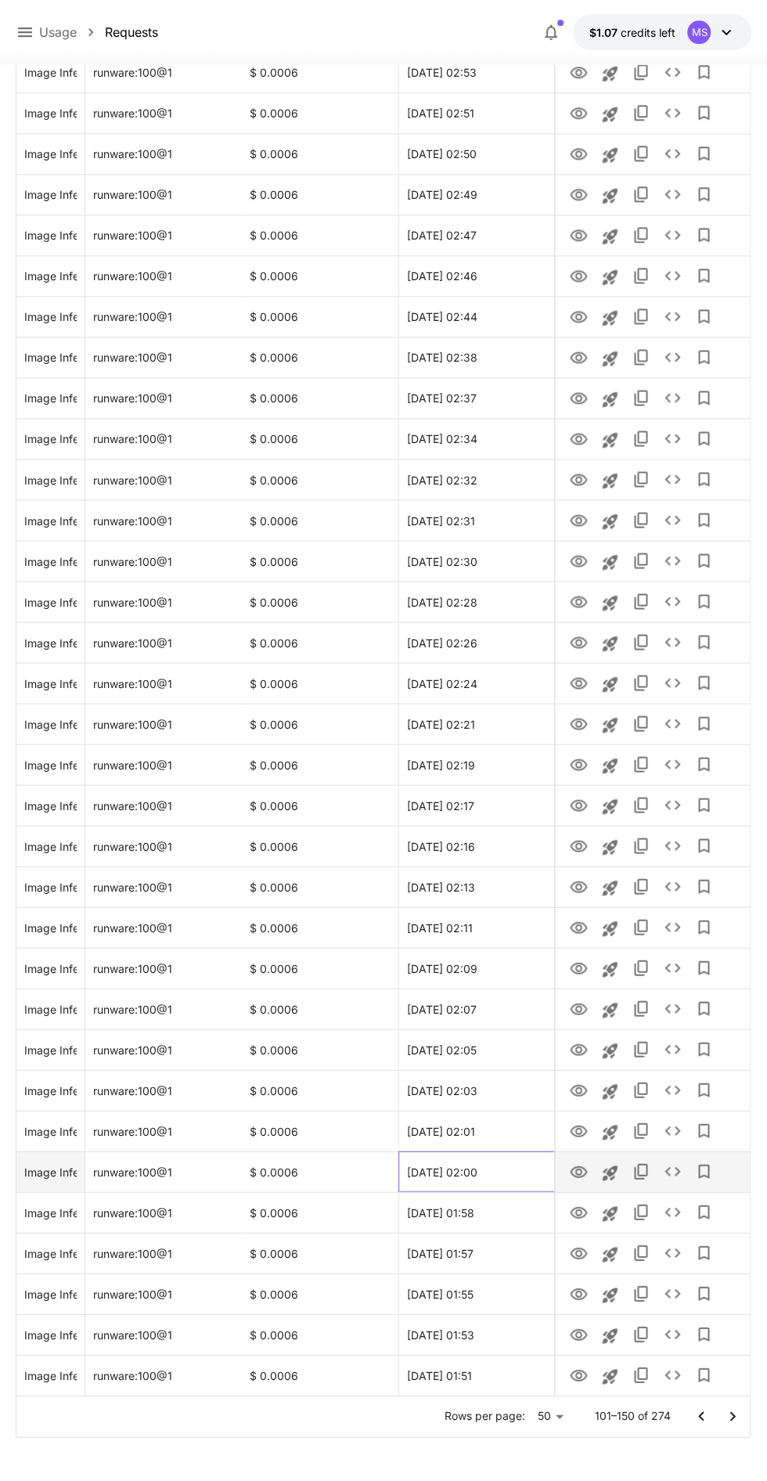
click at [550, 1163] on div "01 Oct, 2025 02:00" at bounding box center [476, 1171] width 157 height 41
click at [576, 1166] on icon "View" at bounding box center [578, 1172] width 17 height 12
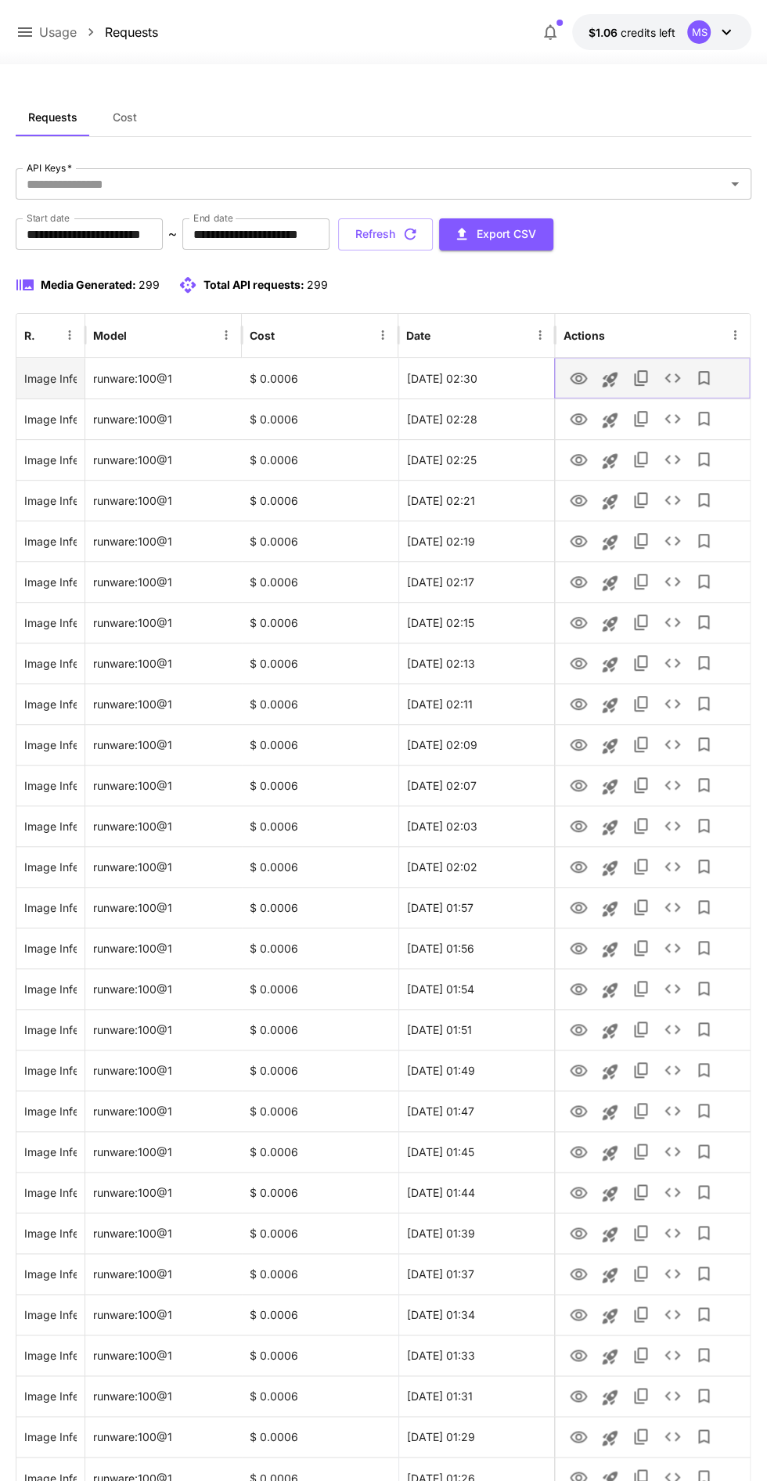
click at [576, 377] on icon "View" at bounding box center [578, 379] width 17 height 12
click at [575, 419] on icon "View" at bounding box center [578, 419] width 19 height 19
click at [684, 379] on button "See details" at bounding box center [672, 377] width 31 height 31
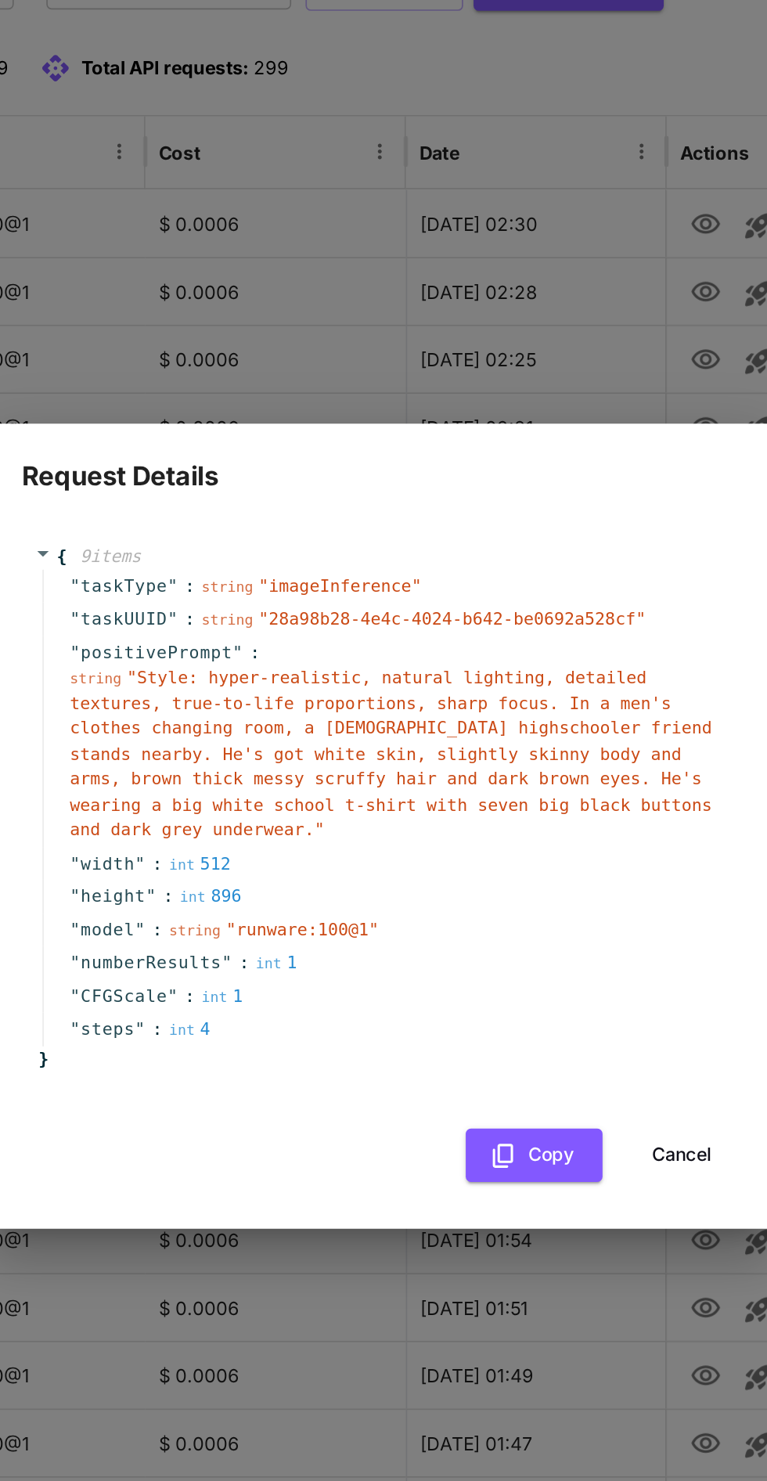
click at [254, 359] on div "Request Details { 9 item s " taskType " : string " imageInference " " taskUUID …" at bounding box center [383, 740] width 767 height 1481
click at [560, 928] on button "Cancel" at bounding box center [564, 938] width 70 height 32
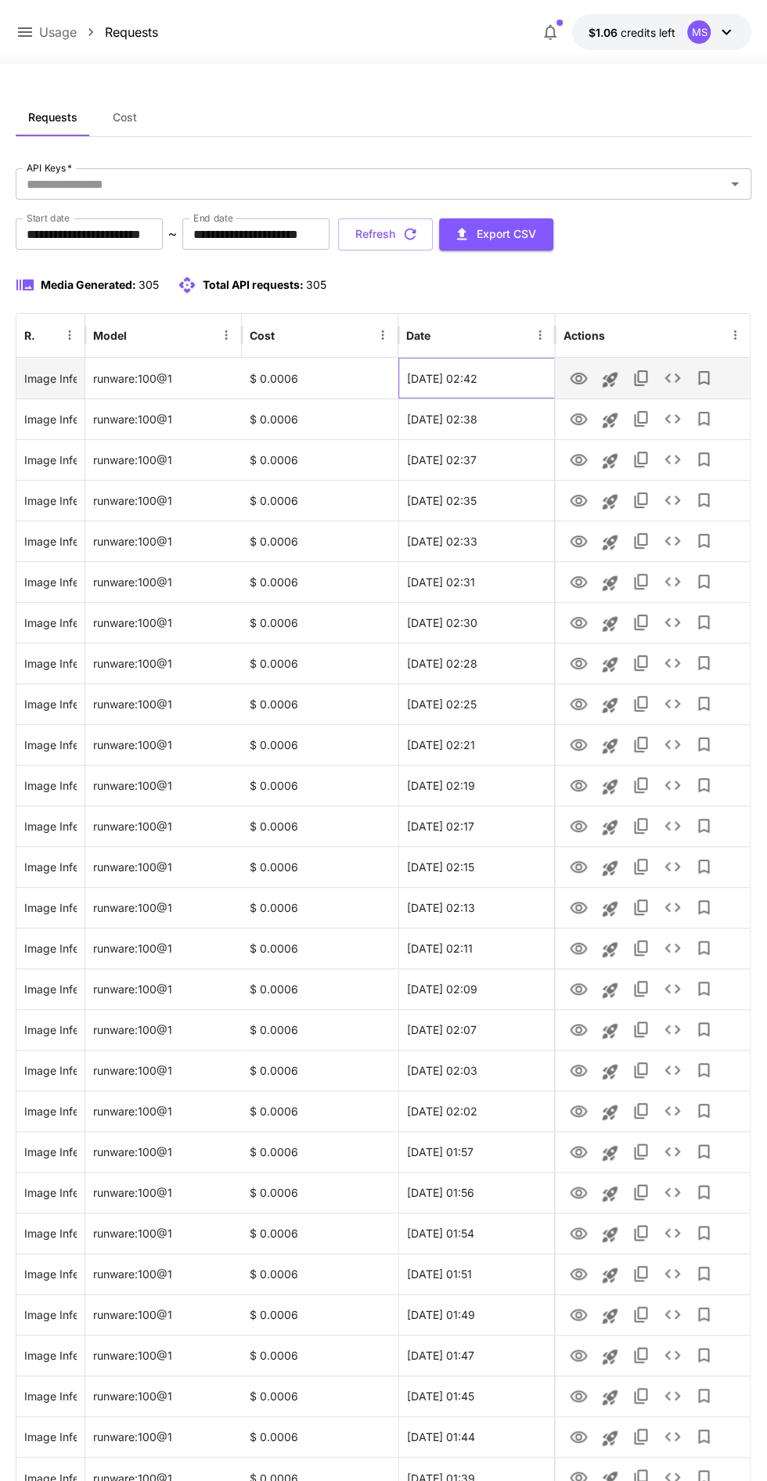
click at [550, 371] on div "[DATE] 02:42" at bounding box center [476, 378] width 157 height 41
click at [579, 381] on icon "View" at bounding box center [578, 379] width 17 height 12
click at [576, 419] on icon "View" at bounding box center [578, 419] width 17 height 12
